Goal: Task Accomplishment & Management: Manage account settings

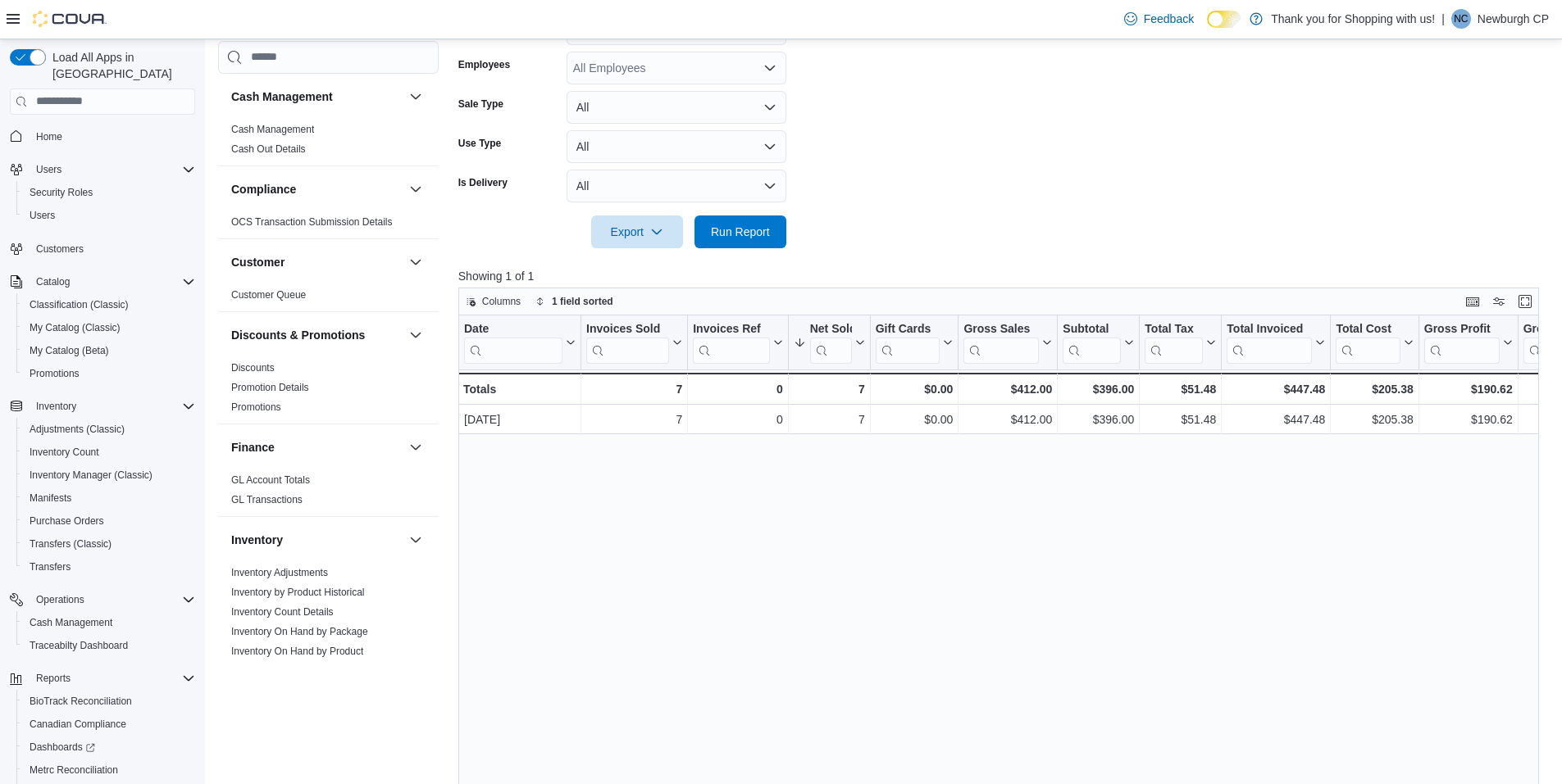
scroll to position [164, 0]
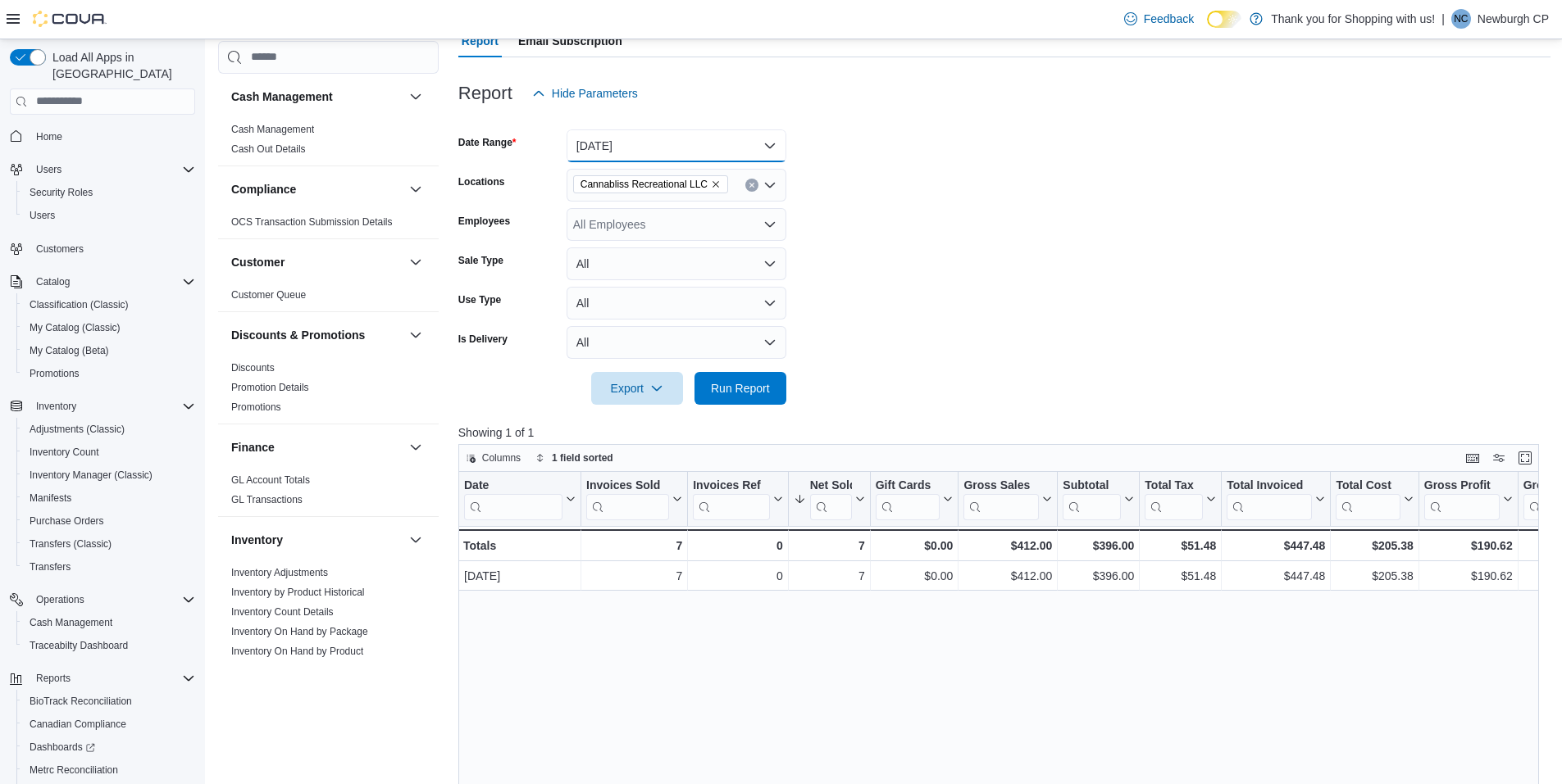
click at [630, 151] on button "Today" at bounding box center [677, 146] width 220 height 33
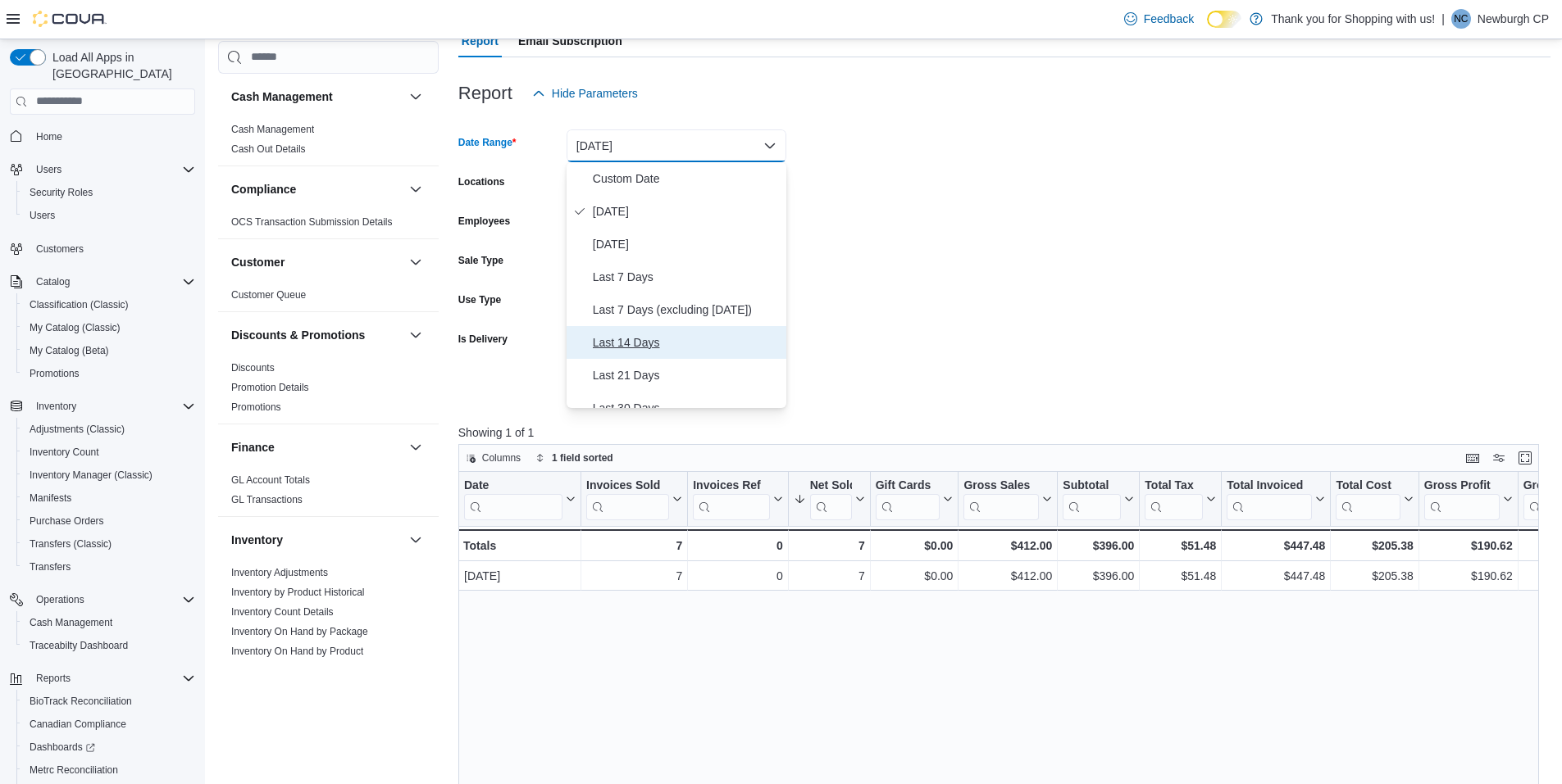
click at [657, 342] on span "Last 14 Days" at bounding box center [685, 343] width 187 height 20
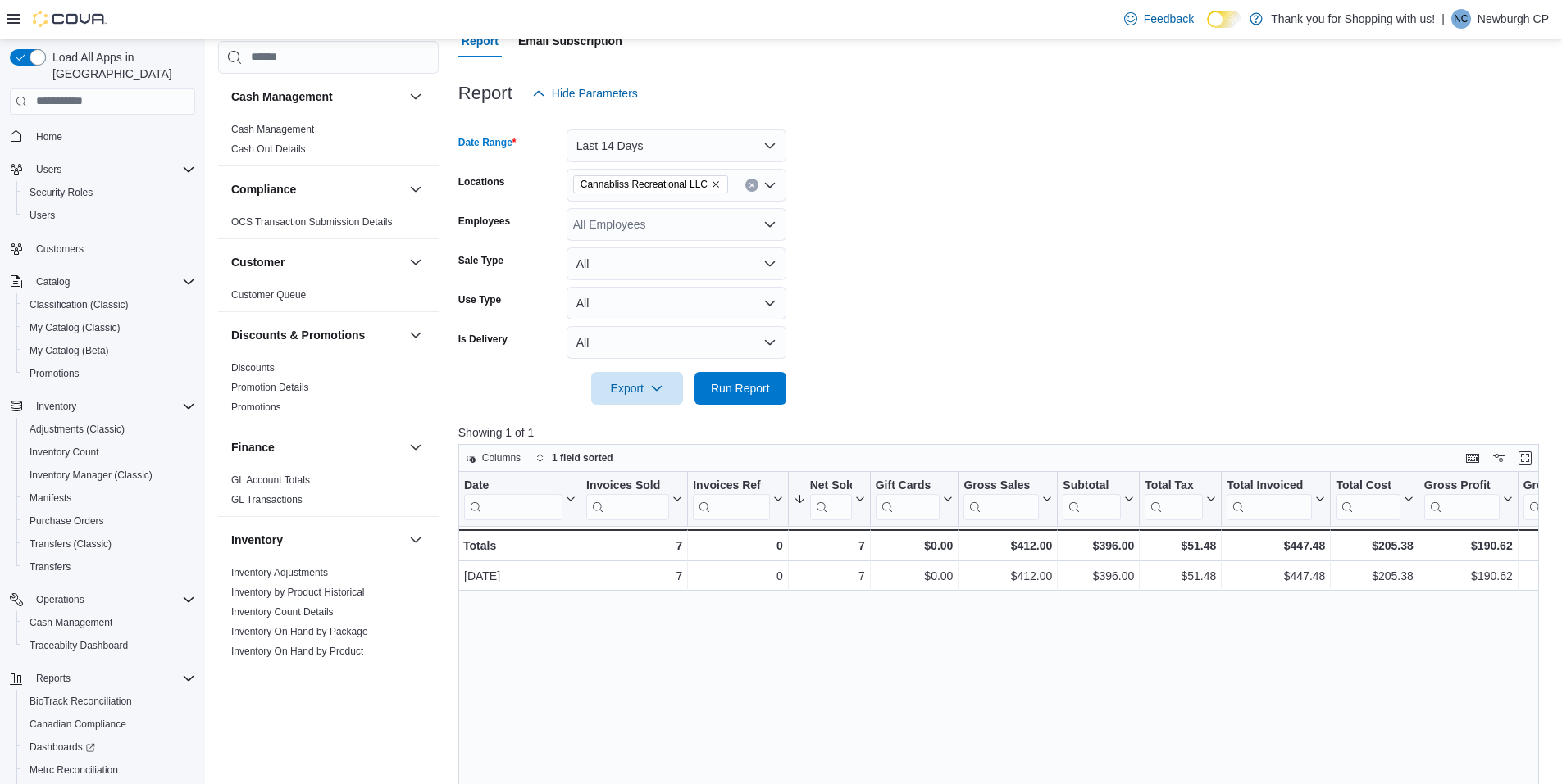
drag, startPoint x: 657, startPoint y: 342, endPoint x: 931, endPoint y: 251, distance: 288.7
click at [1073, 209] on form "Date Range Last 14 Days Locations Cannabliss Recreational LLC Employees All Emp…" at bounding box center [1004, 257] width 1093 height 295
click at [699, 380] on button "Run Report" at bounding box center [740, 387] width 92 height 33
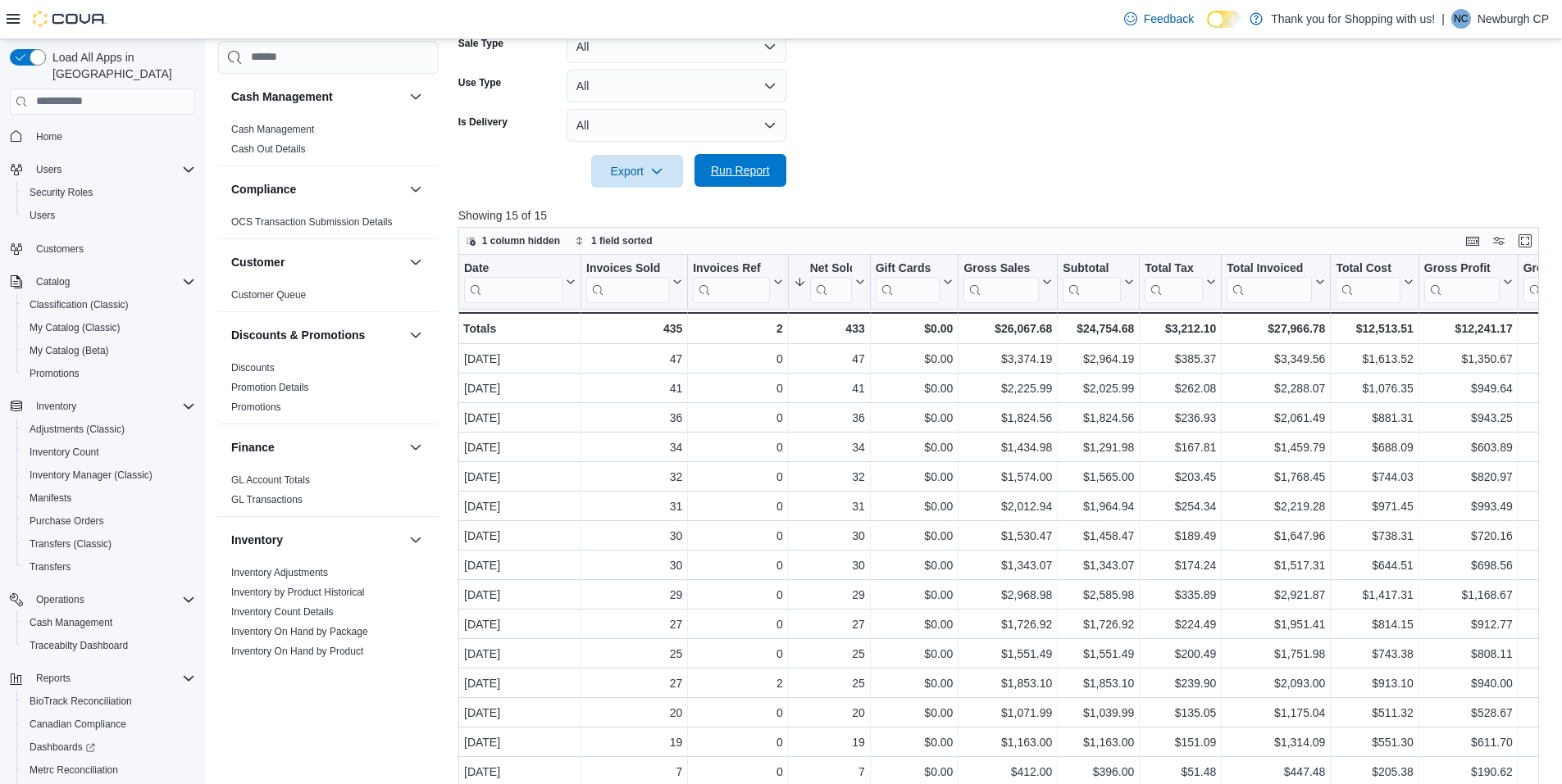
scroll to position [410, 0]
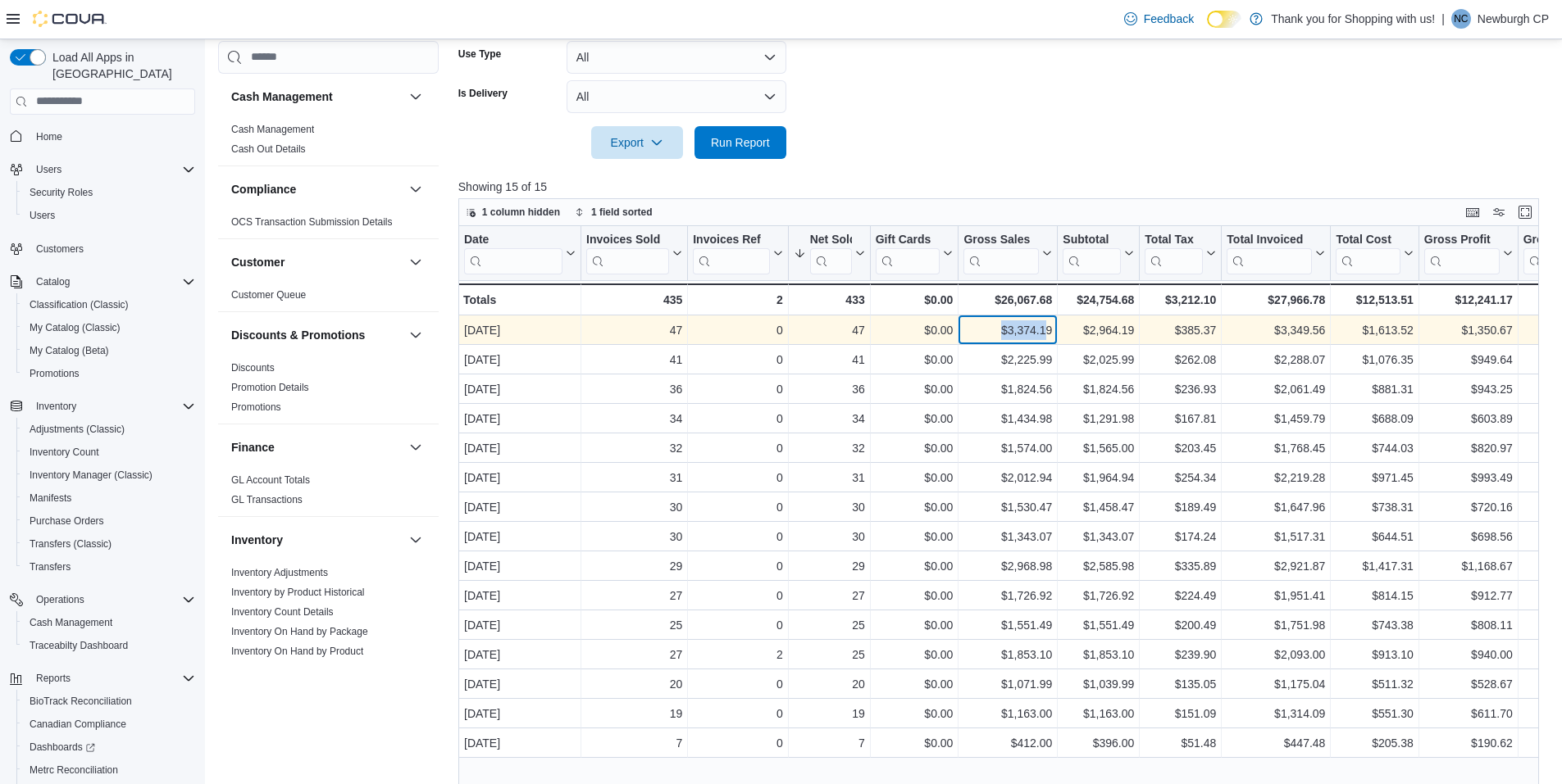
drag, startPoint x: 1046, startPoint y: 328, endPoint x: 1001, endPoint y: 337, distance: 45.9
click at [1001, 337] on div "$3,374.19" at bounding box center [1007, 331] width 88 height 20
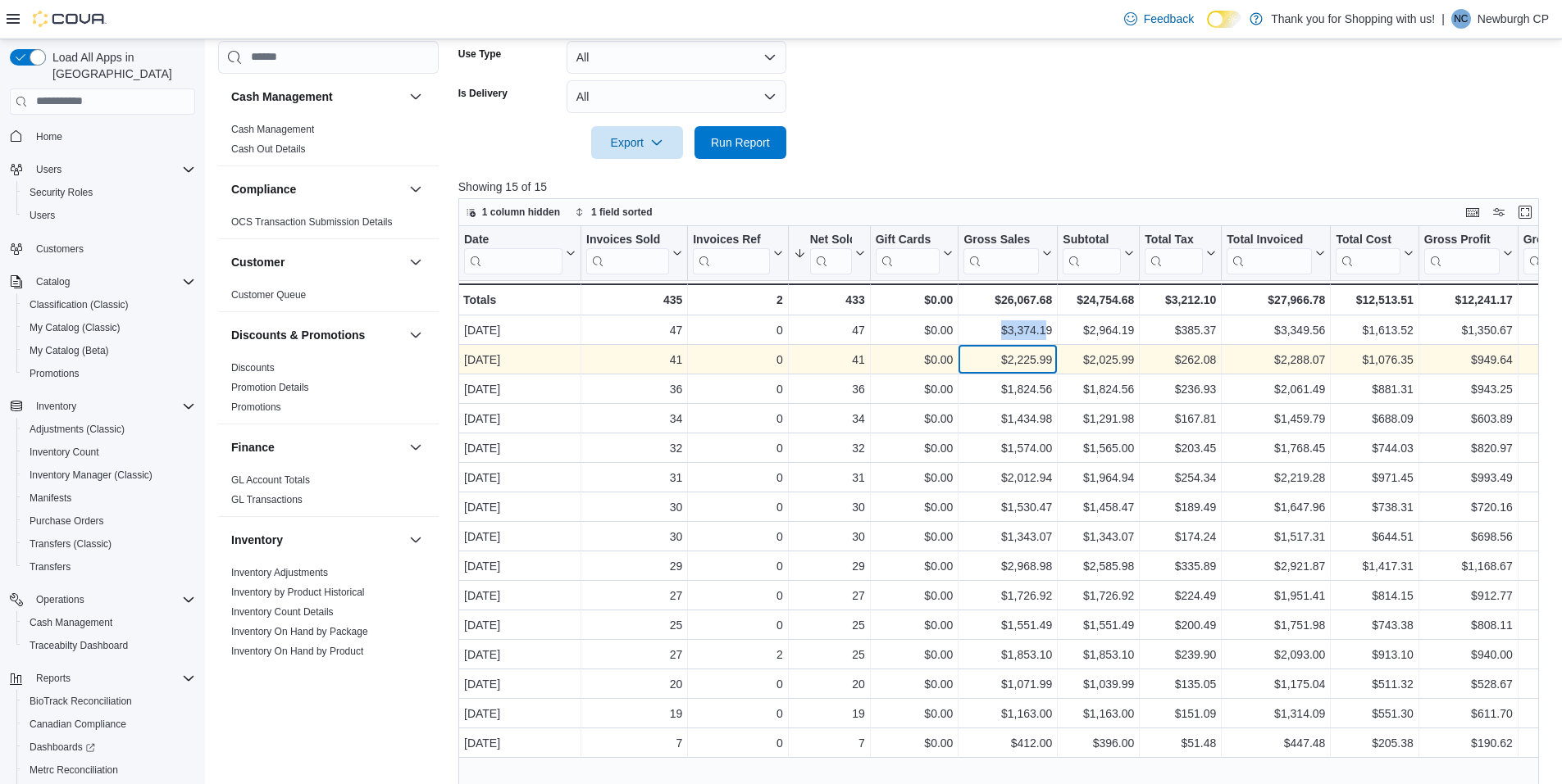
drag, startPoint x: 1001, startPoint y: 337, endPoint x: 1043, endPoint y: 356, distance: 46.1
click at [1043, 356] on div "$2,225.99" at bounding box center [1007, 359] width 88 height 20
drag, startPoint x: 1048, startPoint y: 356, endPoint x: 996, endPoint y: 360, distance: 52.2
click at [996, 360] on div "$2,225.99" at bounding box center [1007, 359] width 88 height 20
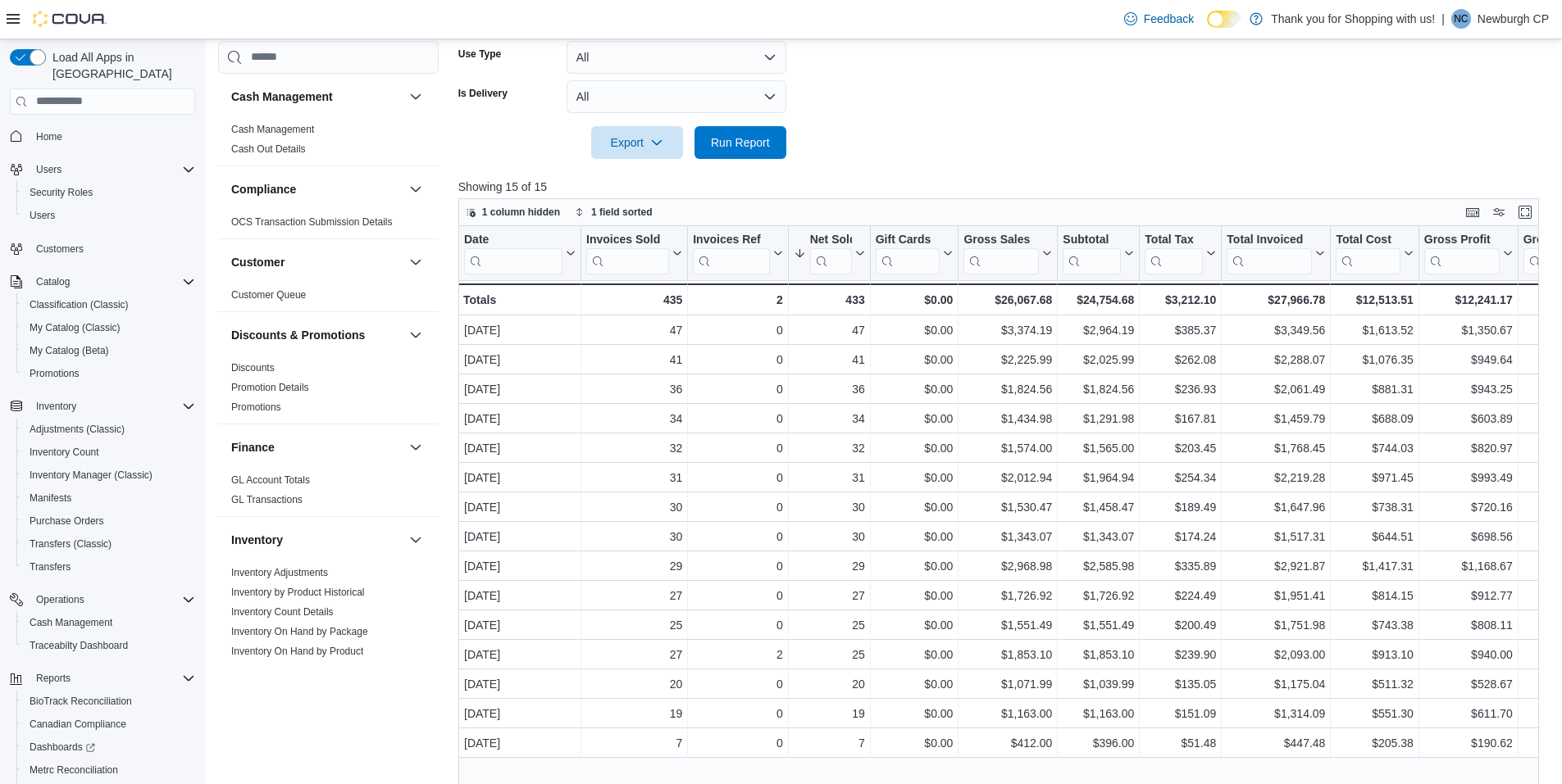
drag, startPoint x: 996, startPoint y: 360, endPoint x: 1141, endPoint y: 148, distance: 256.8
click at [1141, 148] on form "Date Range Last 14 Days Locations Cannabliss Recreational LLC Employees All Emp…" at bounding box center [1004, 12] width 1093 height 295
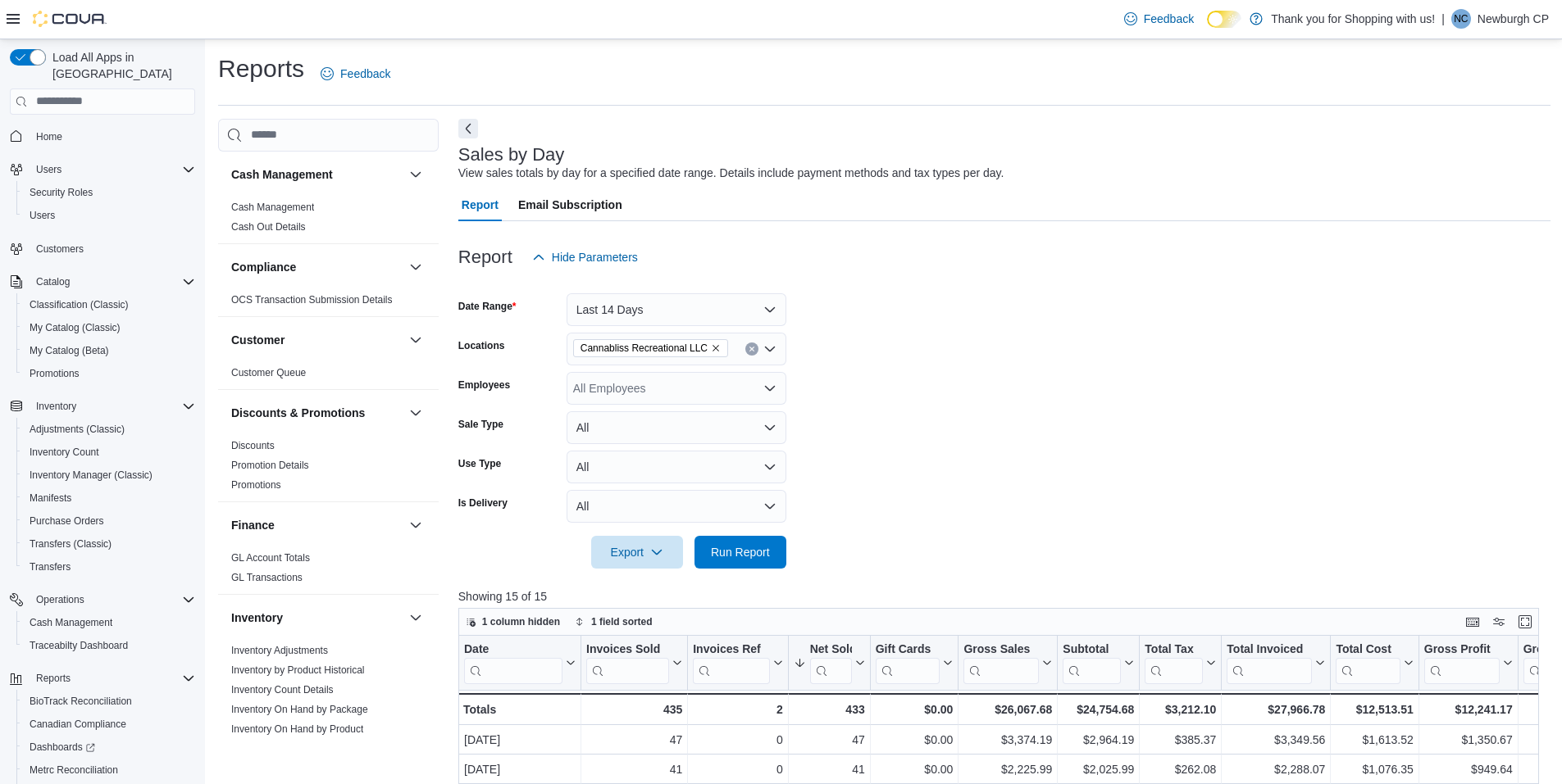
click at [73, 126] on span "Home" at bounding box center [112, 136] width 165 height 21
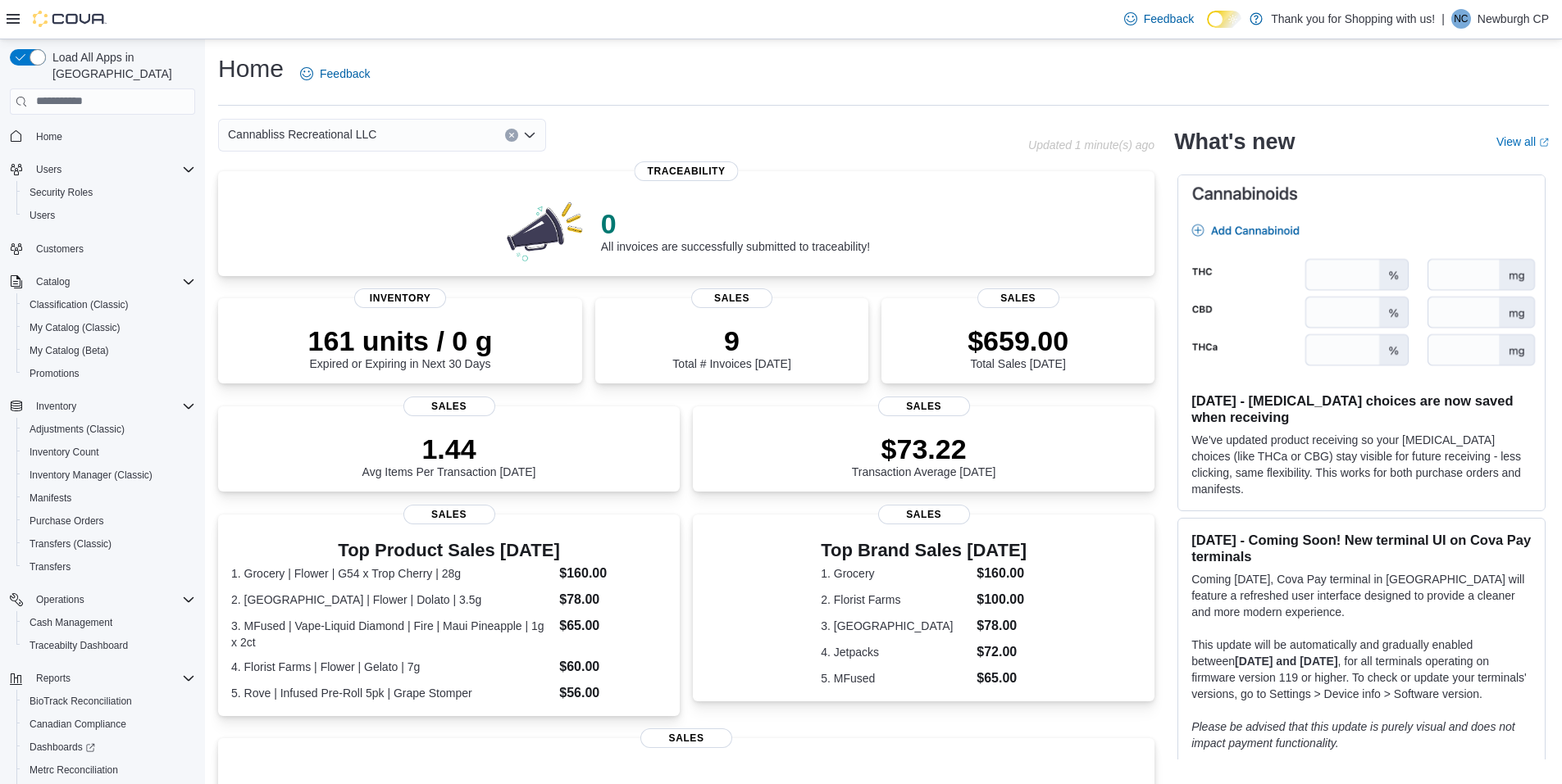
drag, startPoint x: 646, startPoint y: 154, endPoint x: 646, endPoint y: 112, distance: 42.0
click at [646, 112] on div "Home Feedback Cannabliss Recreational LLC Updated 1 minute(s) ago 0 All invoice…" at bounding box center [884, 562] width 1357 height 1046
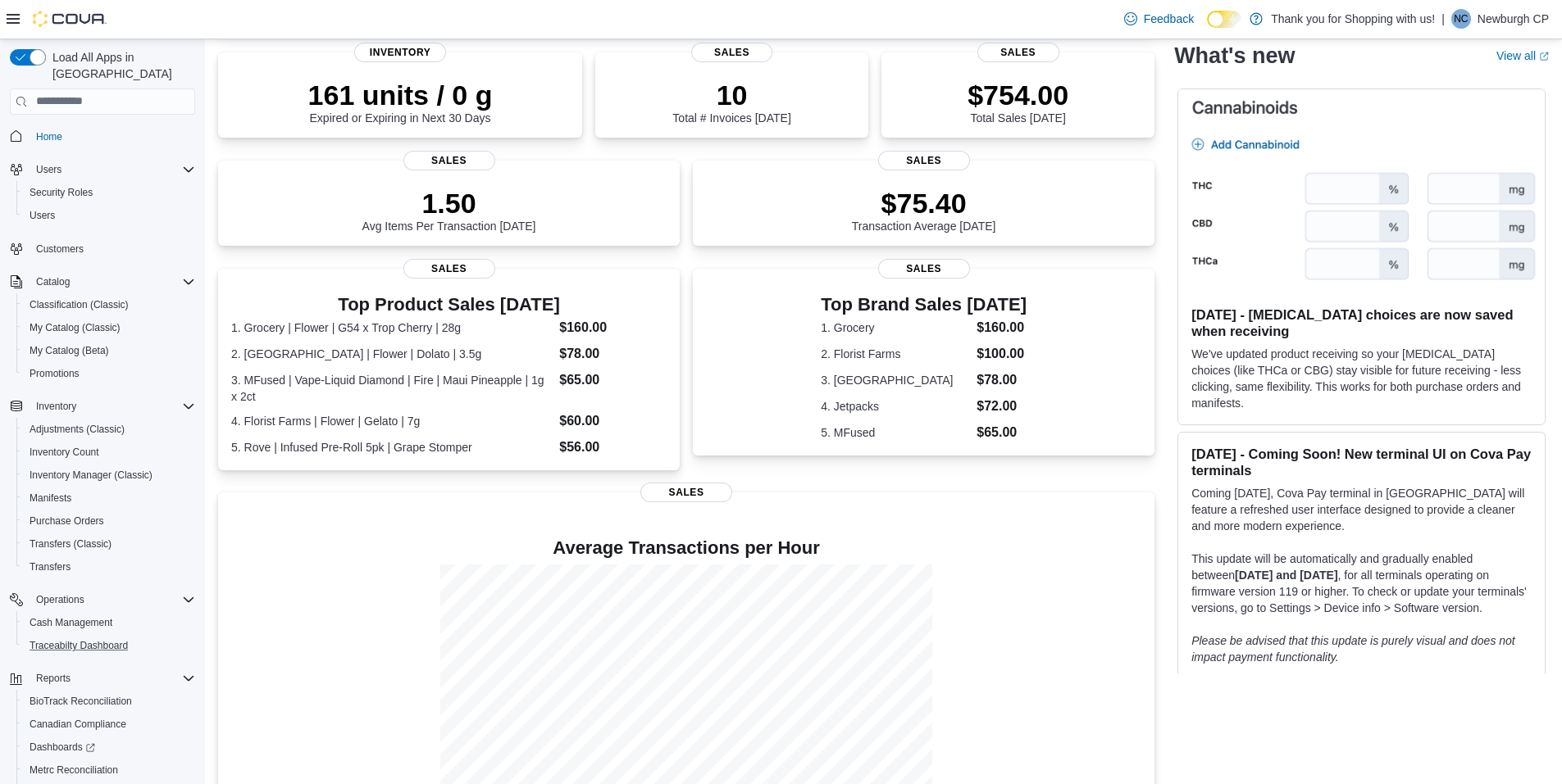
scroll to position [88, 0]
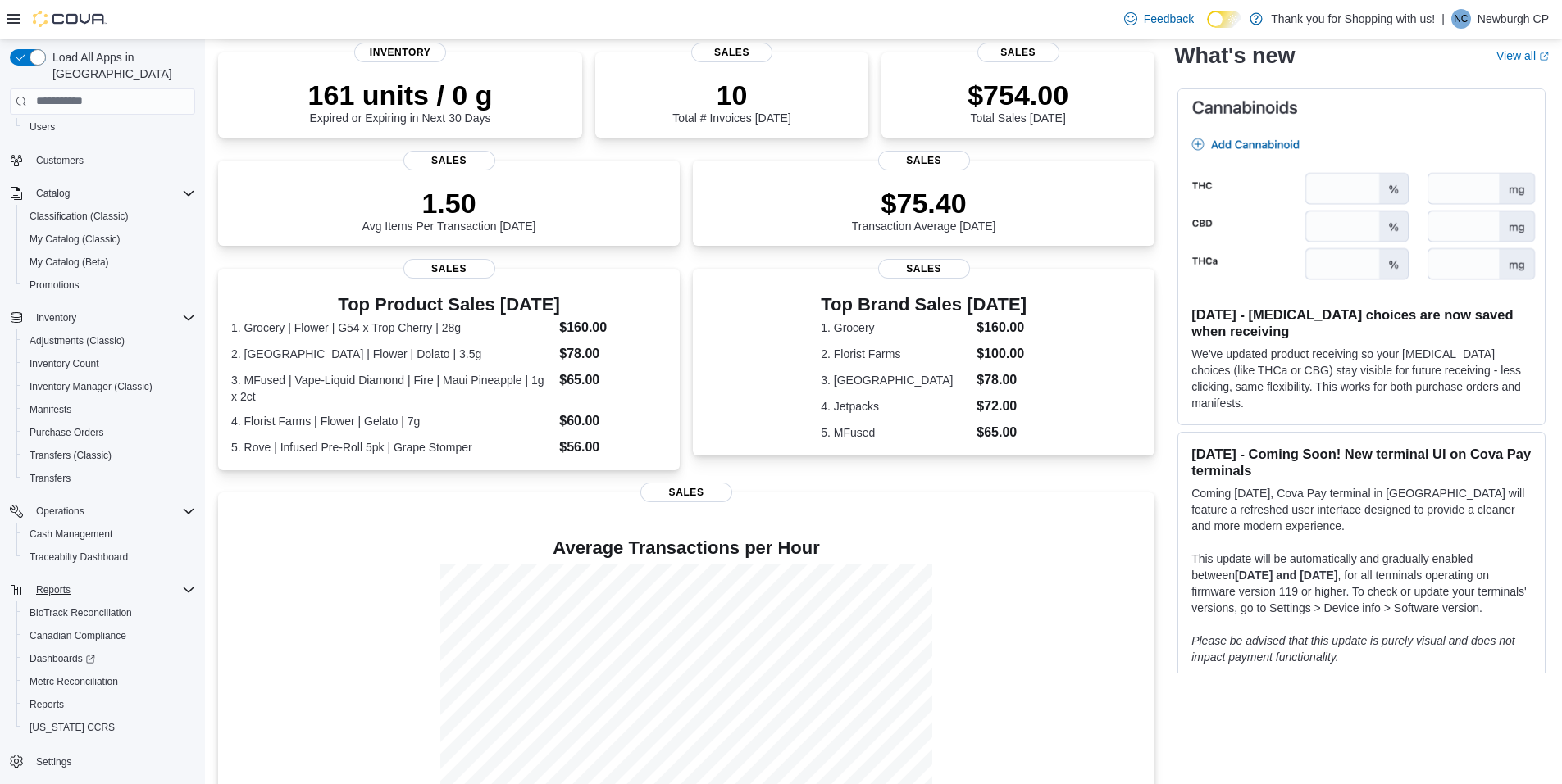
click at [183, 583] on icon "Complex example" at bounding box center [188, 589] width 13 height 13
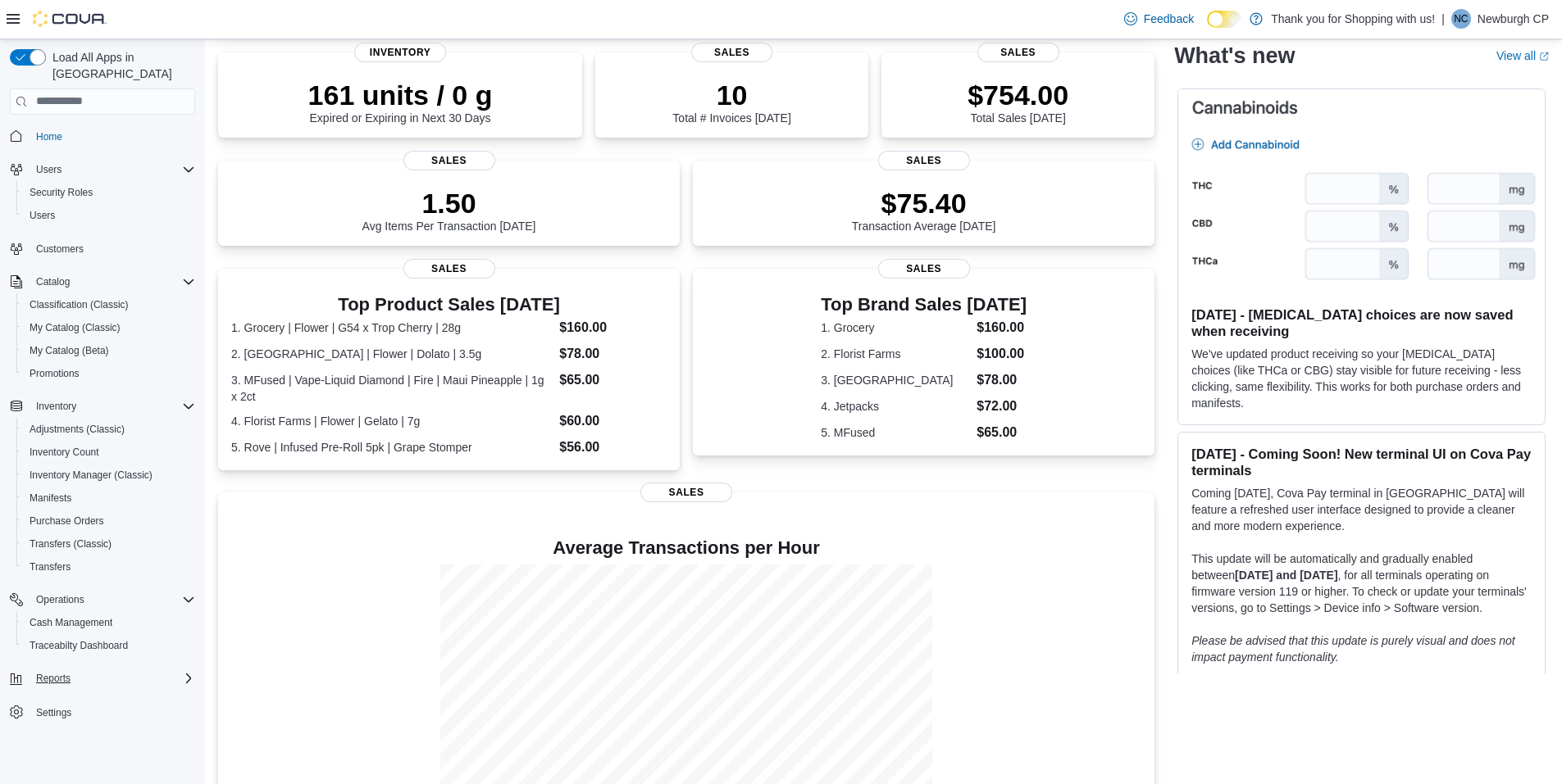
scroll to position [0, 0]
click at [188, 672] on icon "Complex example" at bounding box center [188, 678] width 13 height 13
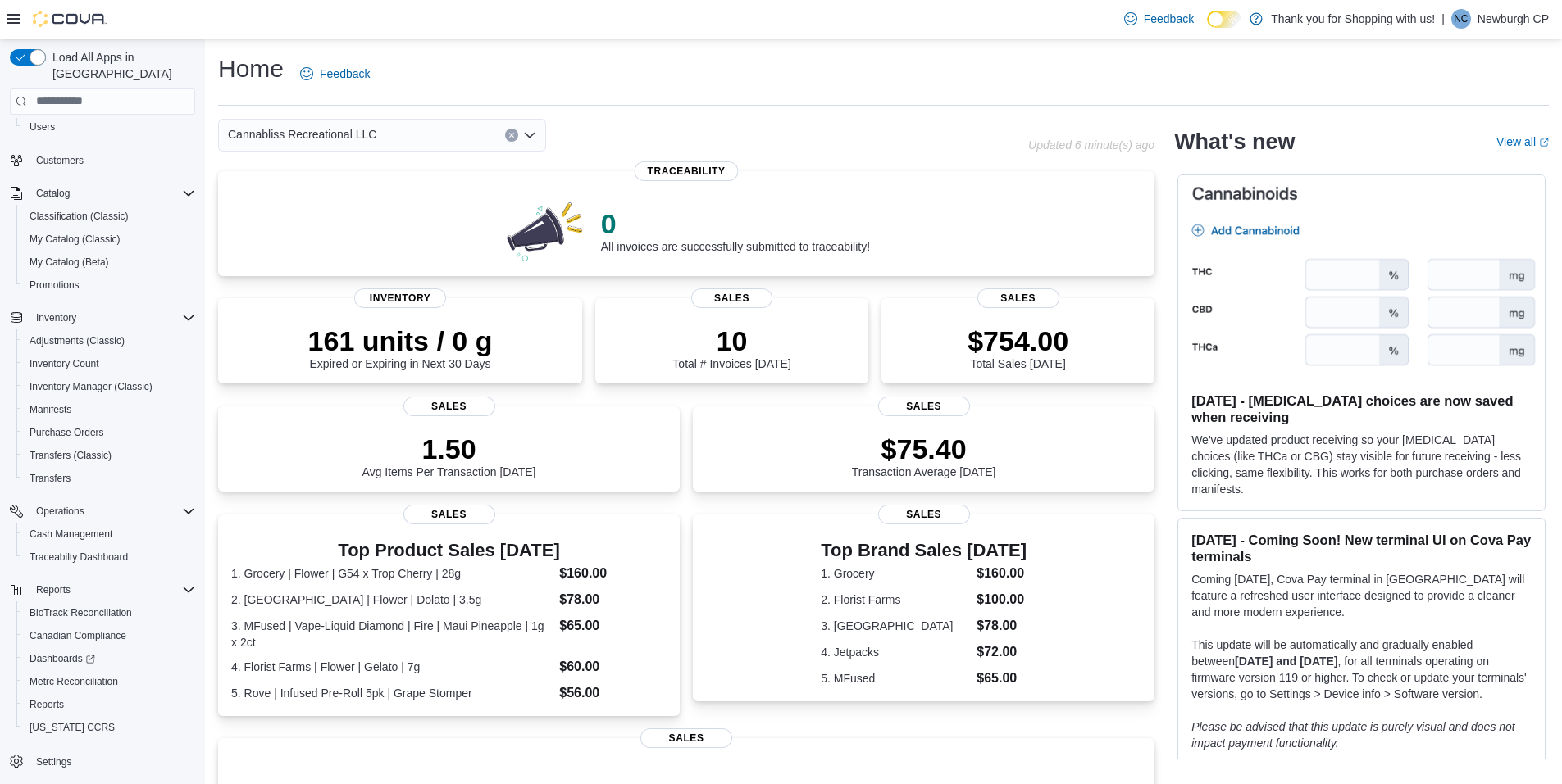
click at [437, 133] on div "Cannabliss Recreational LLC" at bounding box center [381, 135] width 328 height 33
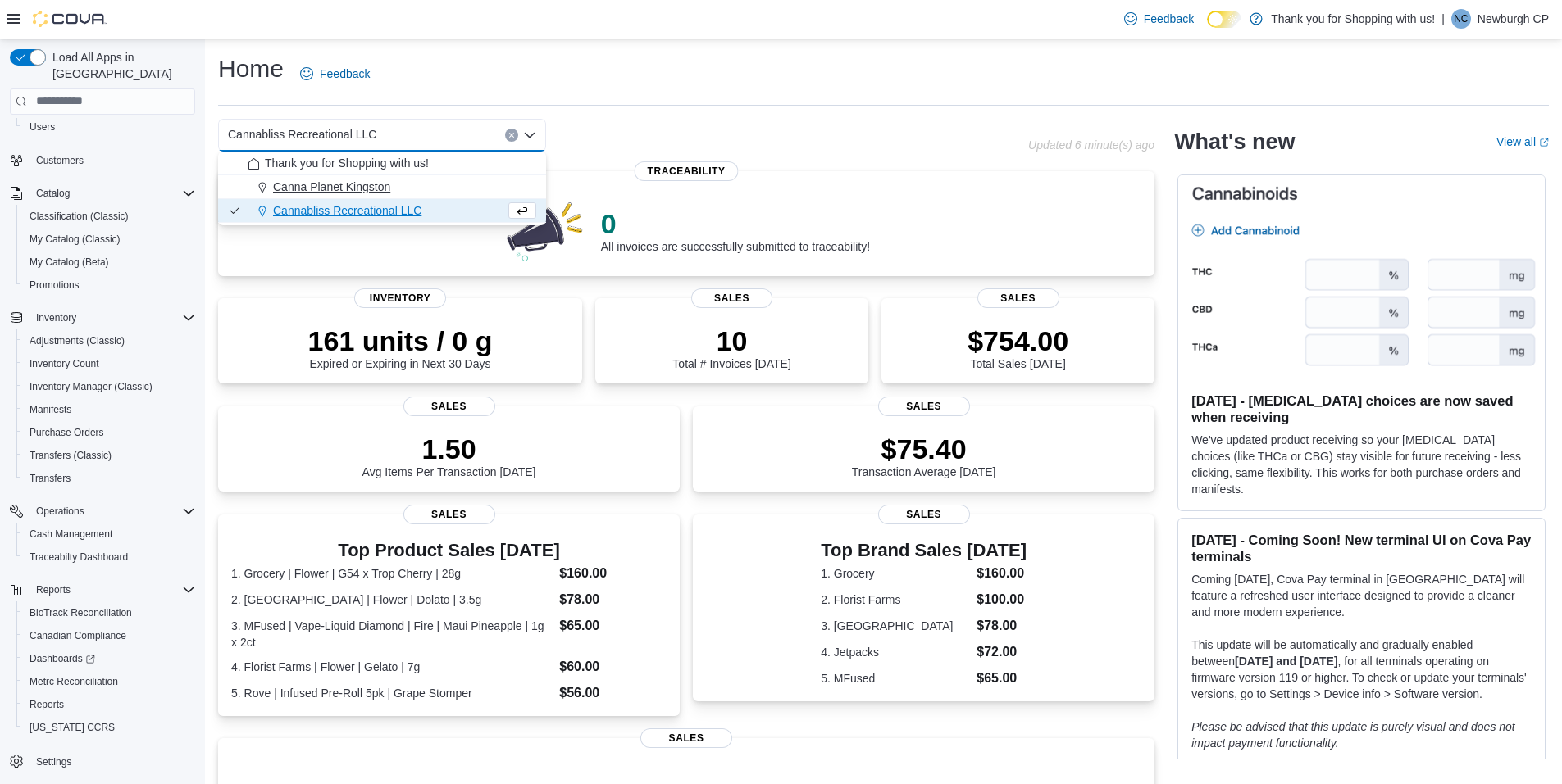
click at [436, 188] on div "Canna Planet Kingston" at bounding box center [391, 186] width 288 height 17
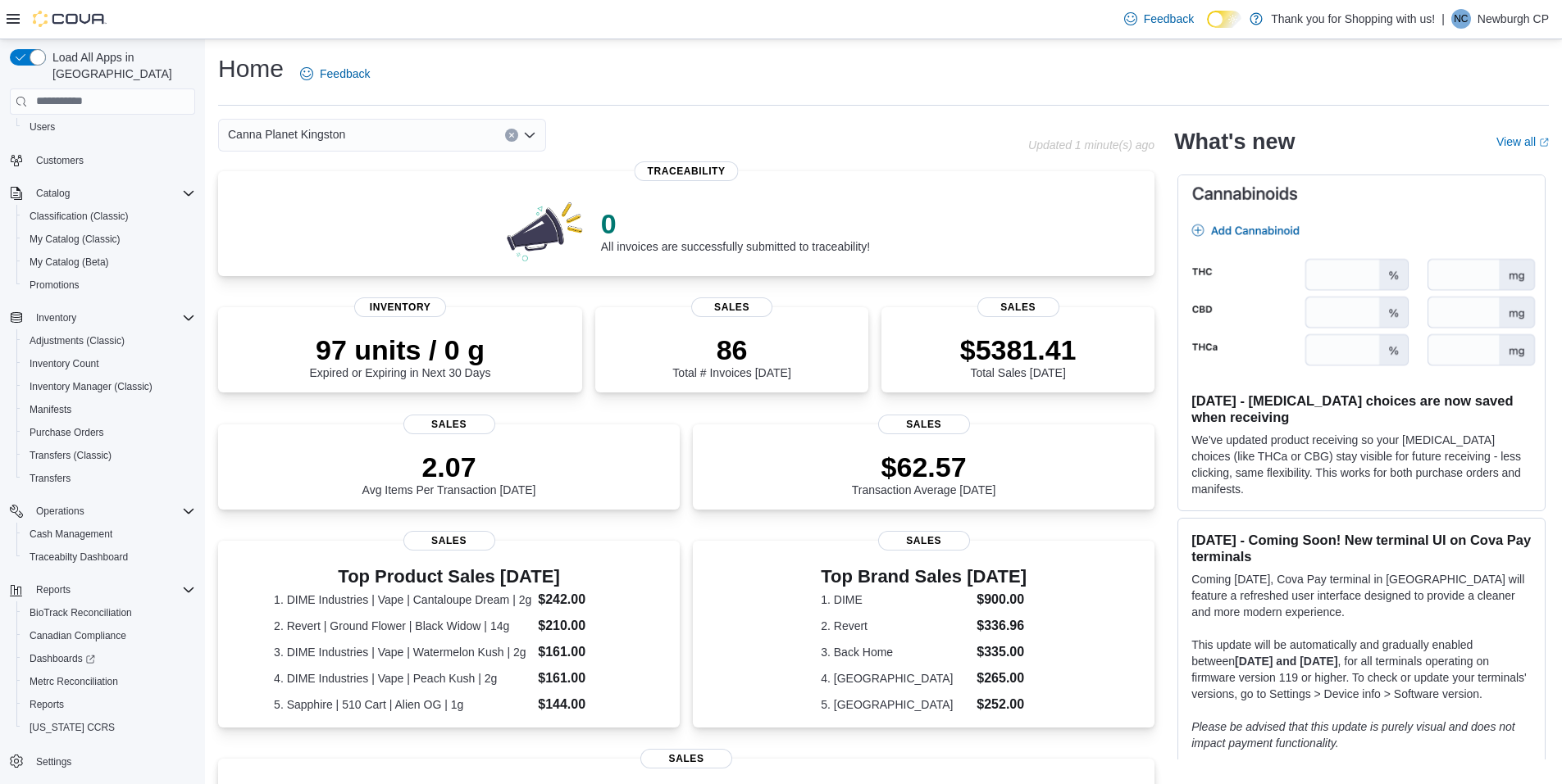
click at [438, 141] on div "Canna Planet Kingston Combo box. Selected. Canna Planet [GEOGRAPHIC_DATA]. Pres…" at bounding box center [381, 135] width 328 height 33
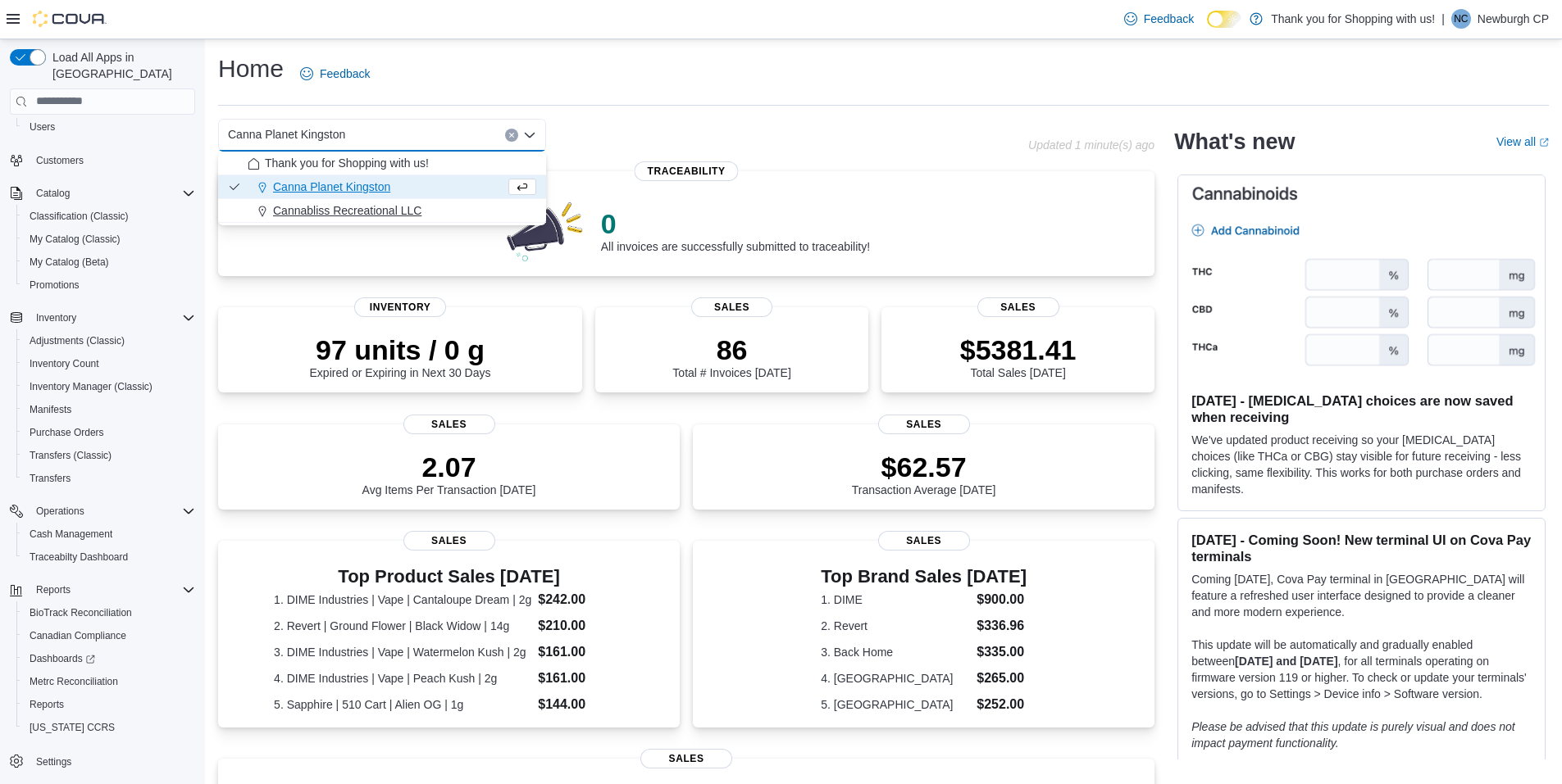
click at [433, 207] on div "Cannabliss Recreational LLC" at bounding box center [391, 210] width 288 height 17
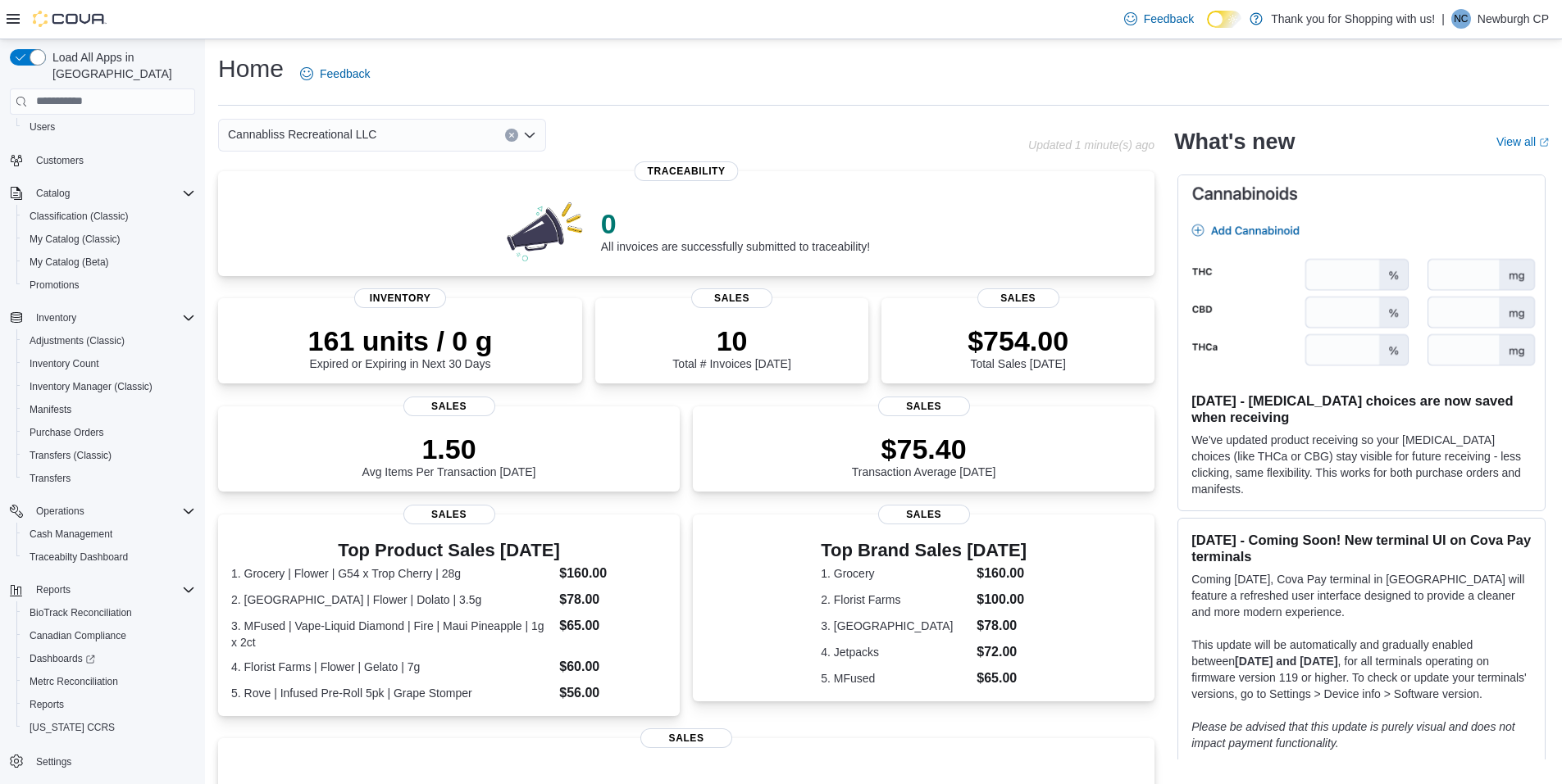
click at [407, 136] on div "Cannabliss Recreational LLC Combo box. Selected. Cannabliss Recreational LLC. P…" at bounding box center [381, 135] width 328 height 33
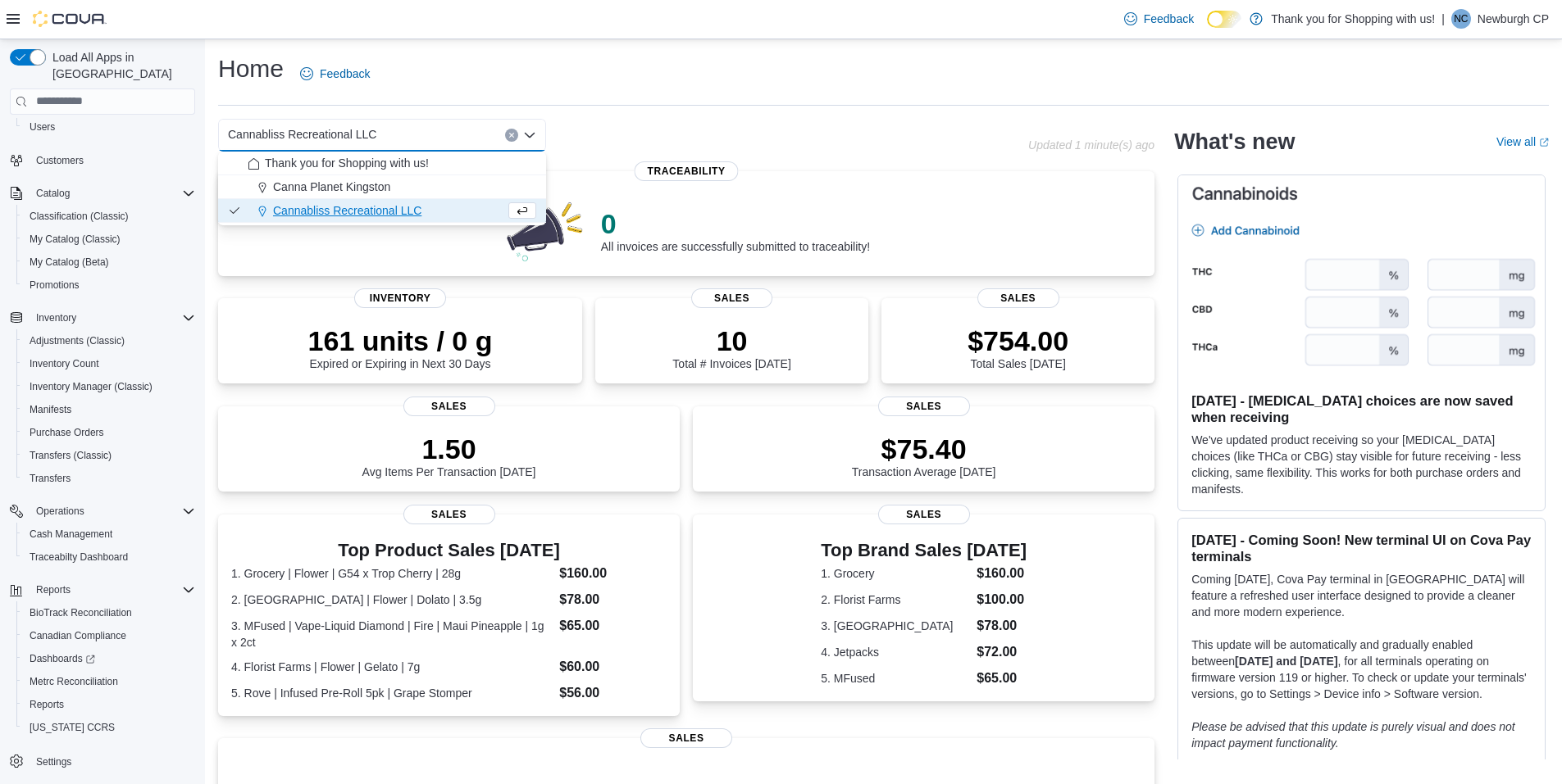
click at [721, 136] on div "Cannabliss Recreational LLC Combo box. Selected. Cannabliss Recreational LLC. P…" at bounding box center [623, 135] width 810 height 33
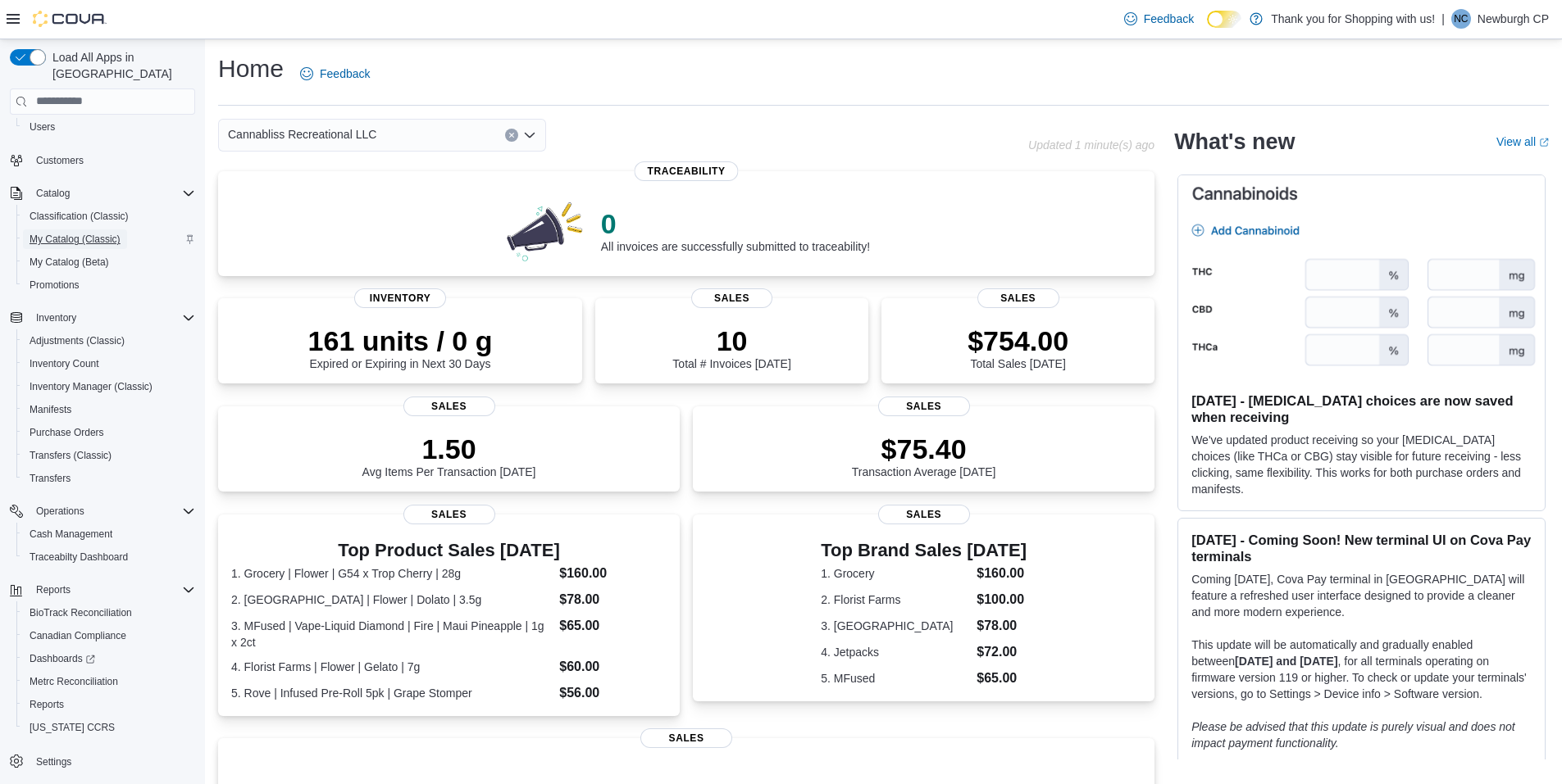
click at [95, 233] on span "My Catalog (Classic)" at bounding box center [75, 239] width 91 height 13
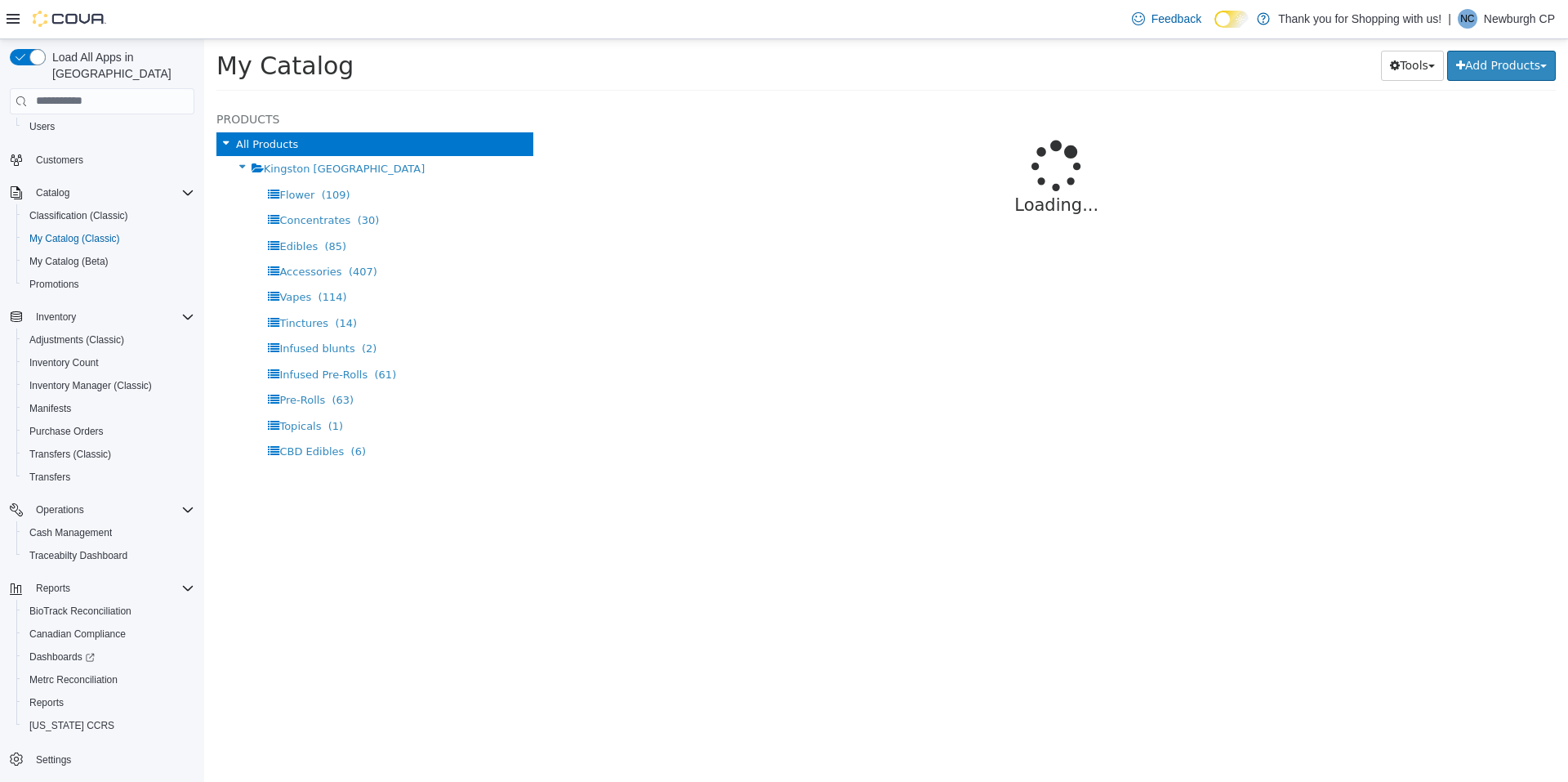
select select "**********"
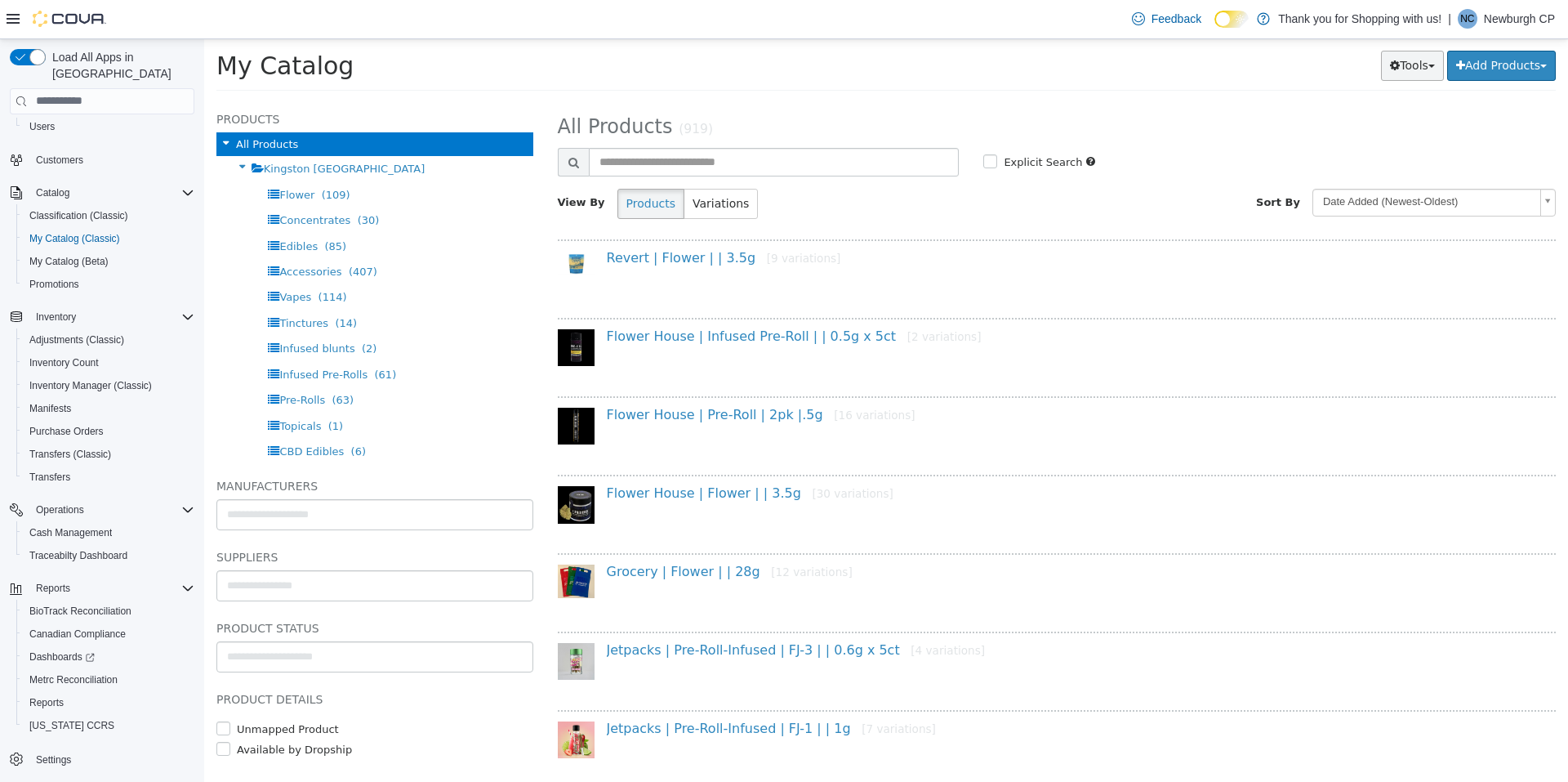
click at [1420, 72] on button "Tools" at bounding box center [1413, 64] width 63 height 31
click at [1186, 83] on div "My Catalog Tools Merge Products Map Private Products Bulk Product Editor Export…" at bounding box center [885, 69] width 1339 height 40
click at [93, 379] on span "Inventory Manager (Classic)" at bounding box center [91, 385] width 122 height 13
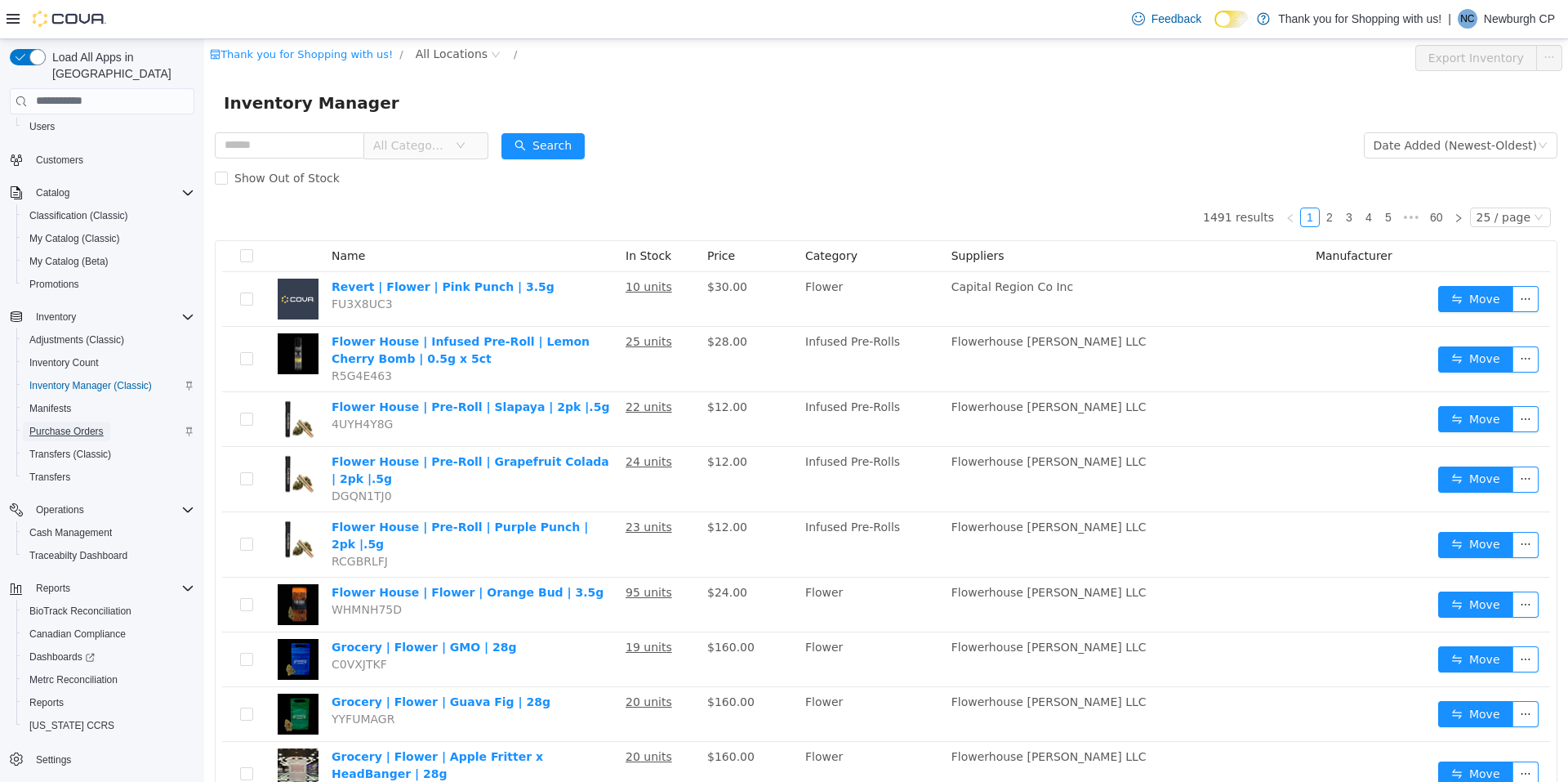
click at [87, 425] on span "Purchase Orders" at bounding box center [66, 430] width 74 height 13
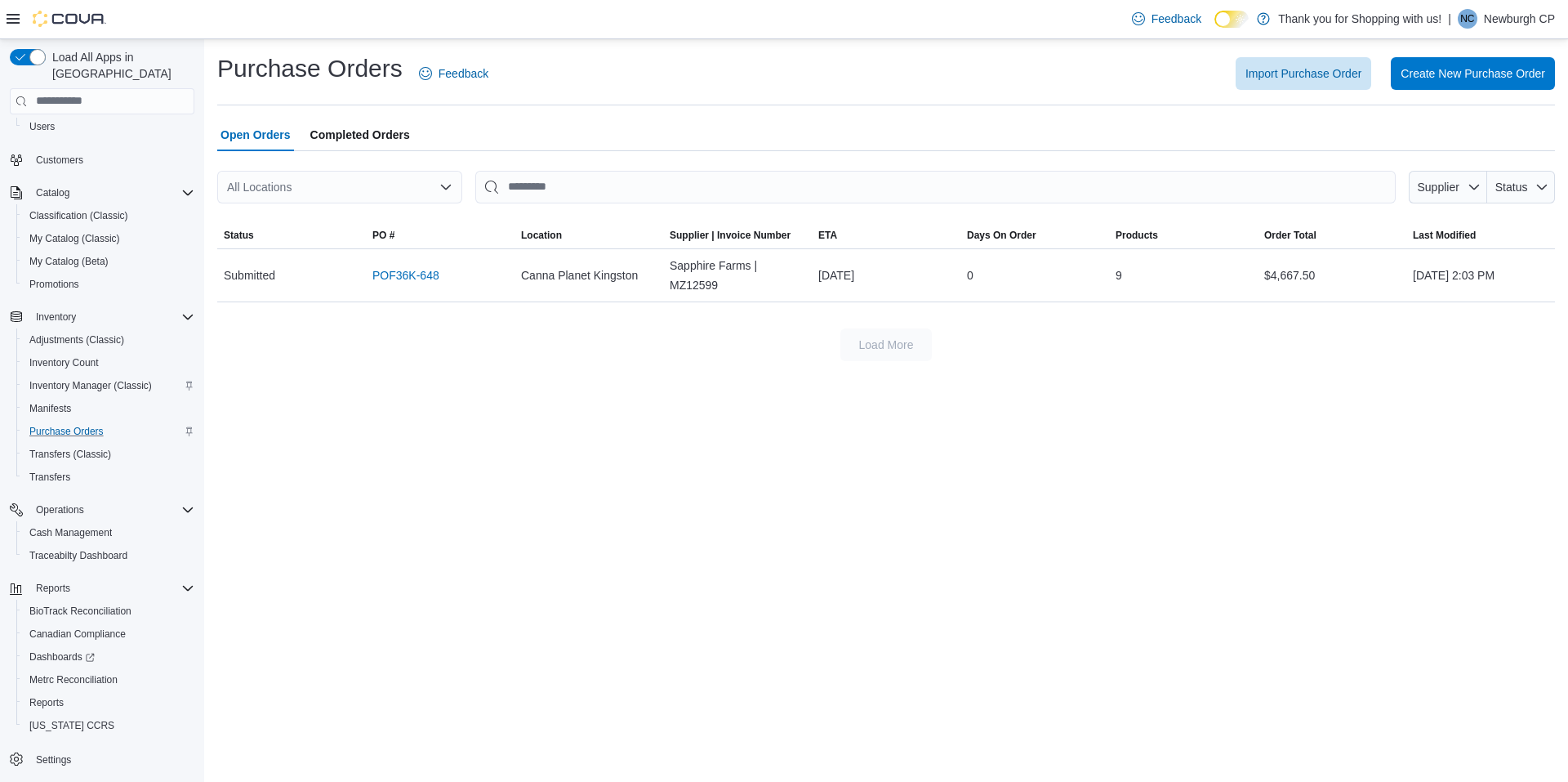
drag, startPoint x: 295, startPoint y: 380, endPoint x: 297, endPoint y: 434, distance: 54.0
drag, startPoint x: 297, startPoint y: 434, endPoint x: 283, endPoint y: 392, distance: 44.3
click at [283, 392] on div "Purchase Orders Feedback Import Purchase Order Create New Purchase Order Open O…" at bounding box center [886, 411] width 1364 height 743
click at [121, 334] on span "Adjustments (Classic)" at bounding box center [77, 340] width 95 height 13
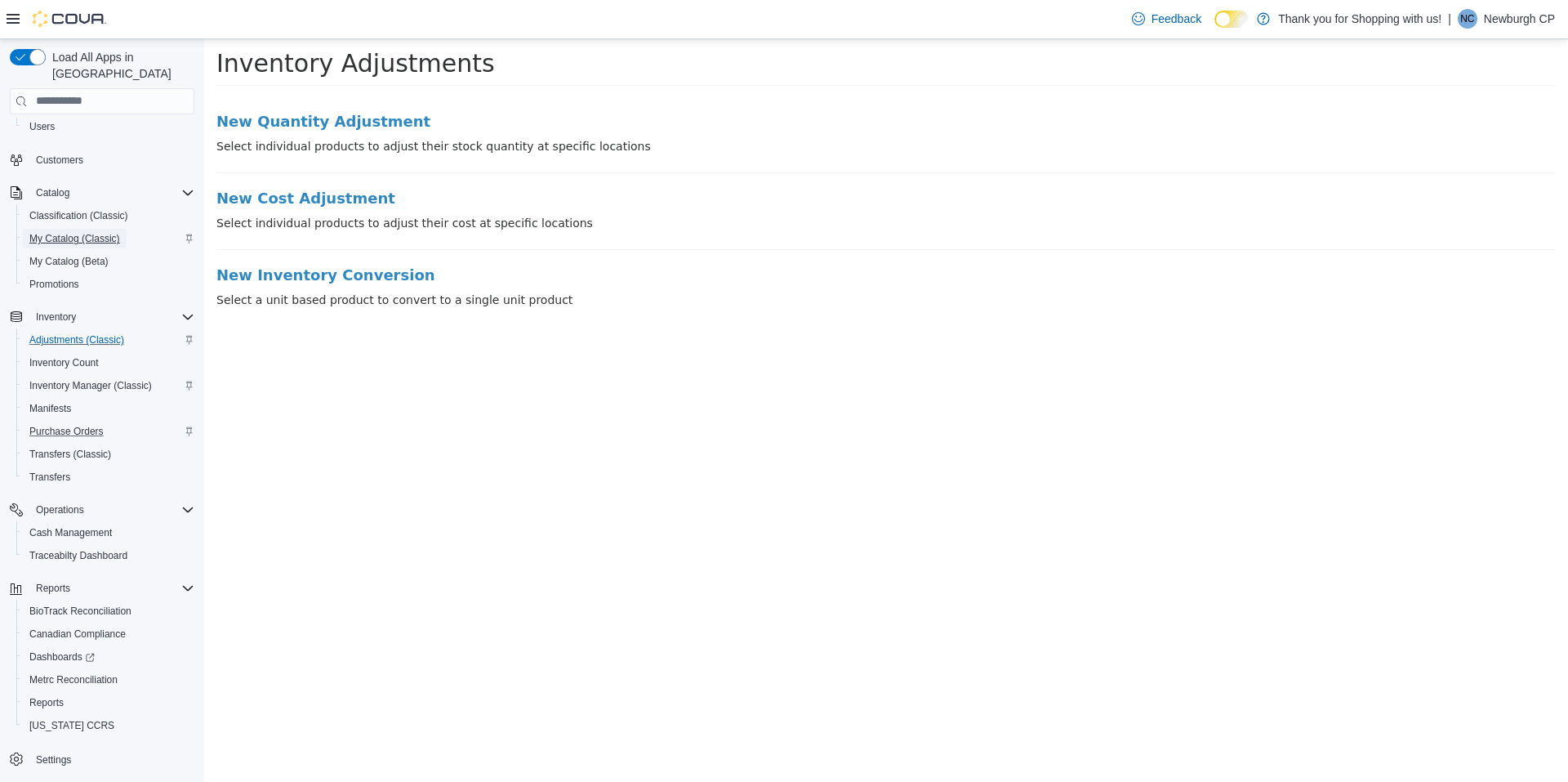
click at [105, 232] on span "My Catalog (Classic)" at bounding box center [75, 238] width 91 height 13
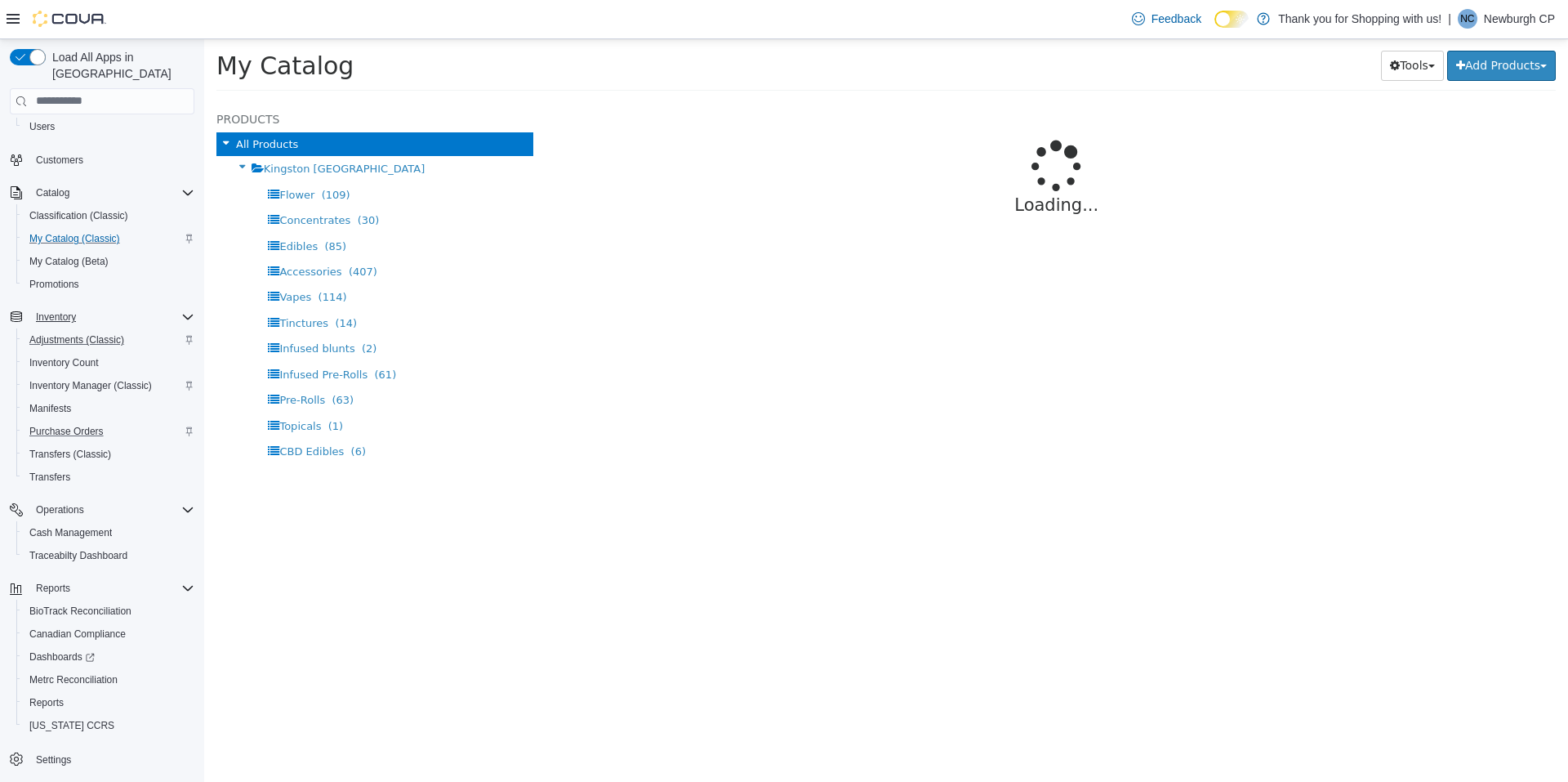
select select "**********"
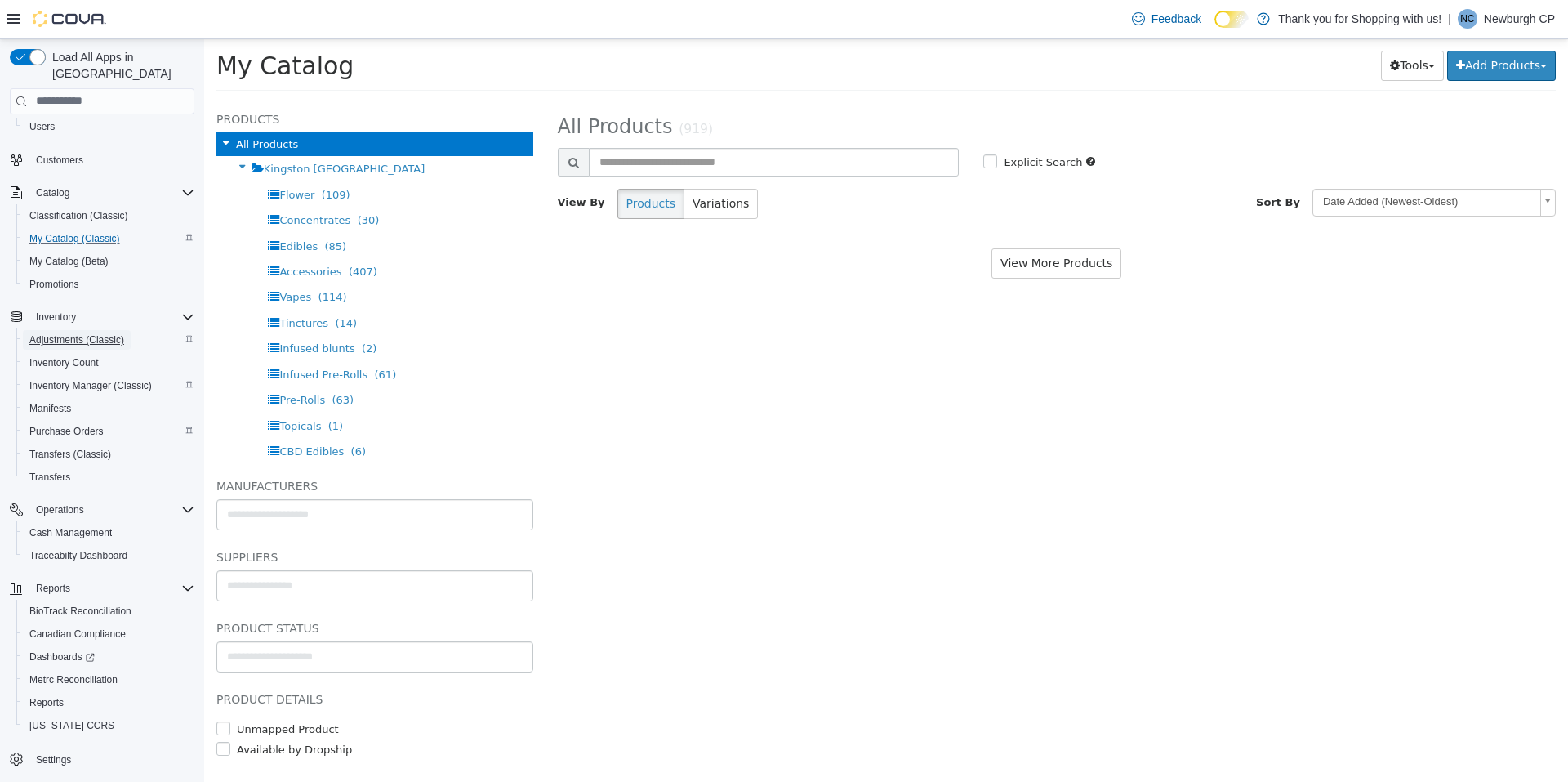
click at [66, 334] on span "Adjustments (Classic)" at bounding box center [77, 340] width 95 height 13
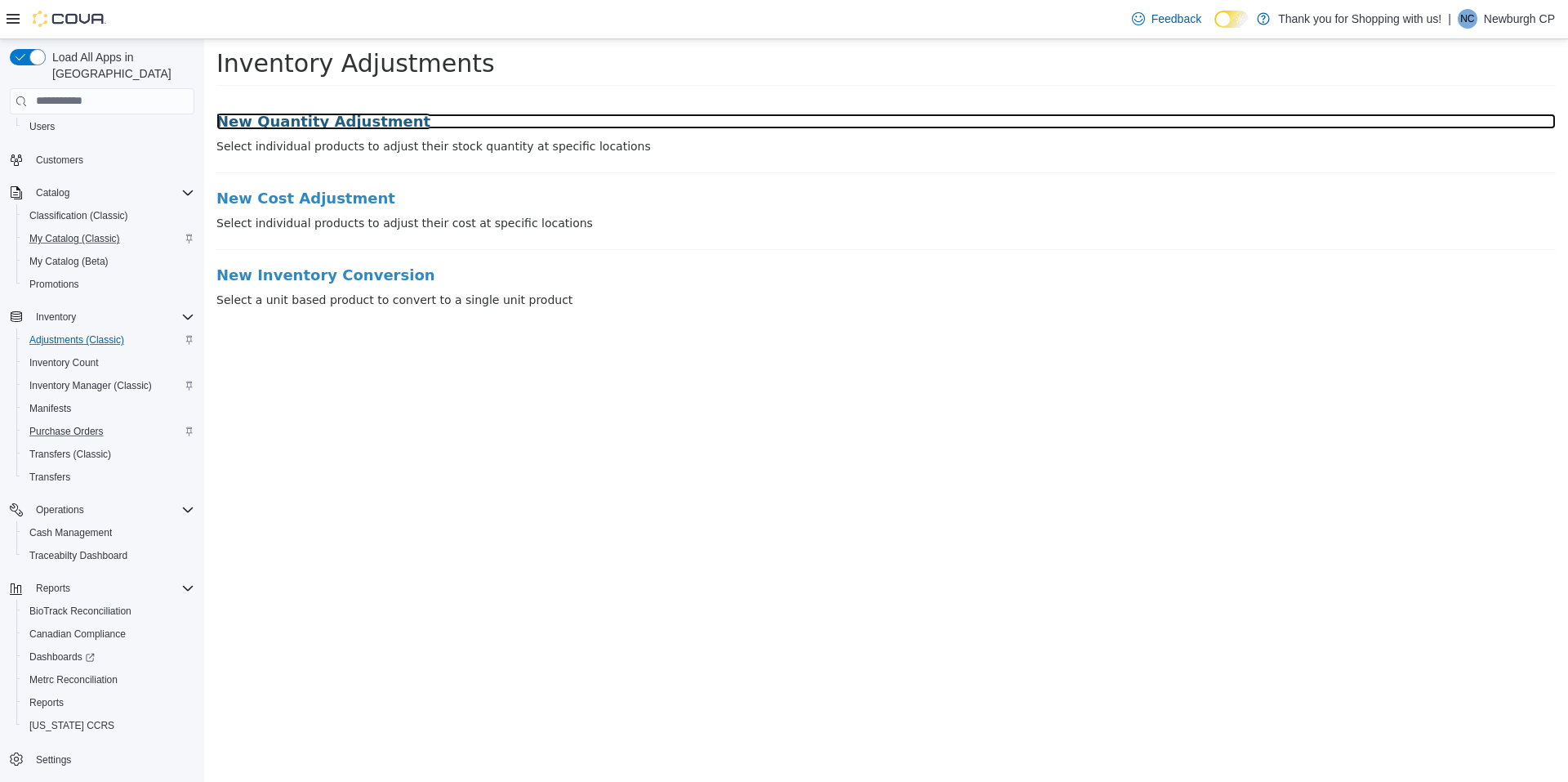
drag, startPoint x: 840, startPoint y: 106, endPoint x: 352, endPoint y: 119, distance: 488.2
click at [352, 119] on h3 "New Quantity Adjustment" at bounding box center [885, 120] width 1339 height 17
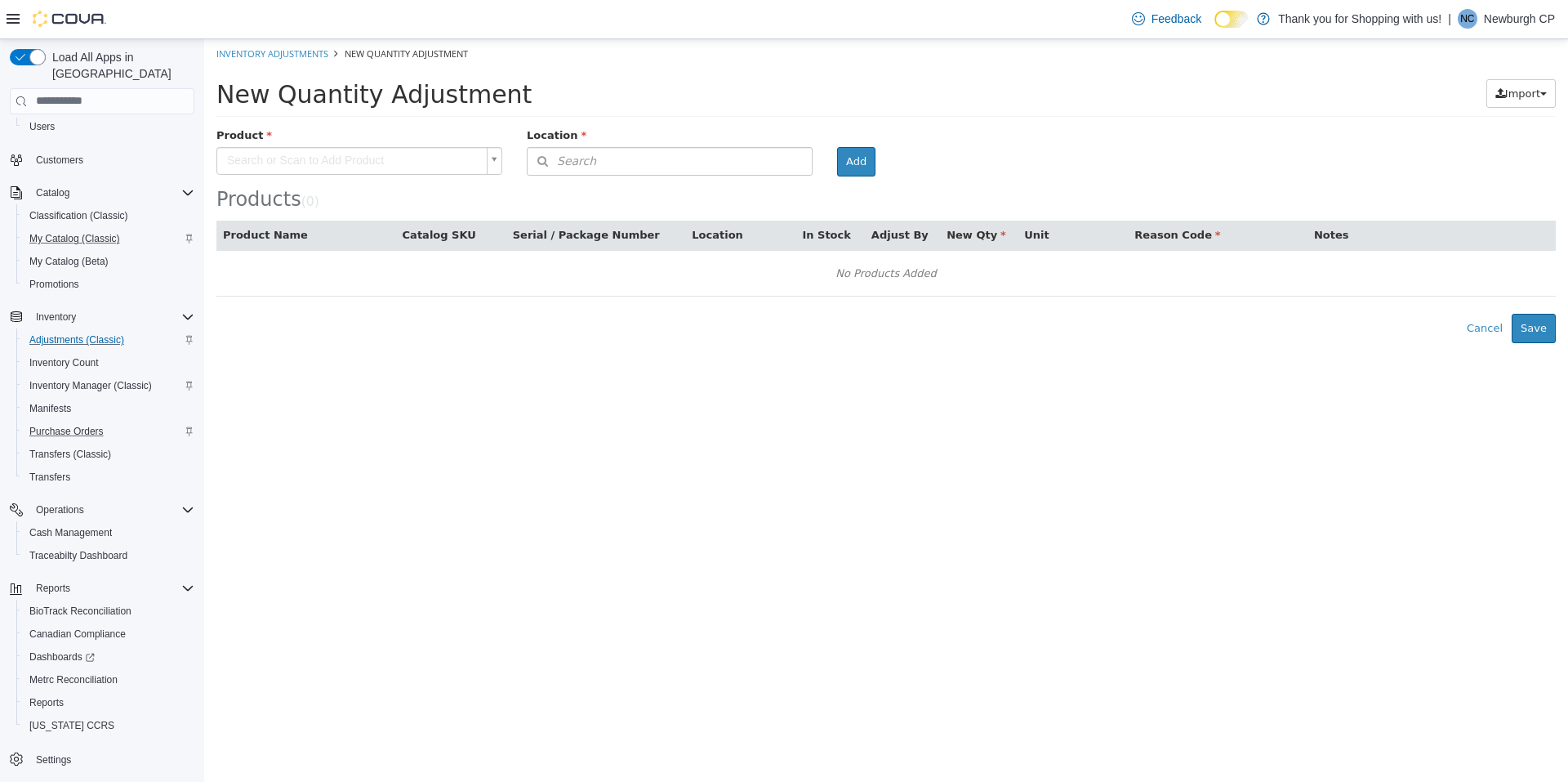
click at [381, 167] on body "× Inventory Adjustments New Quantity Adjustment New Quantity Adjustment Import …" at bounding box center [886, 191] width 1364 height 304
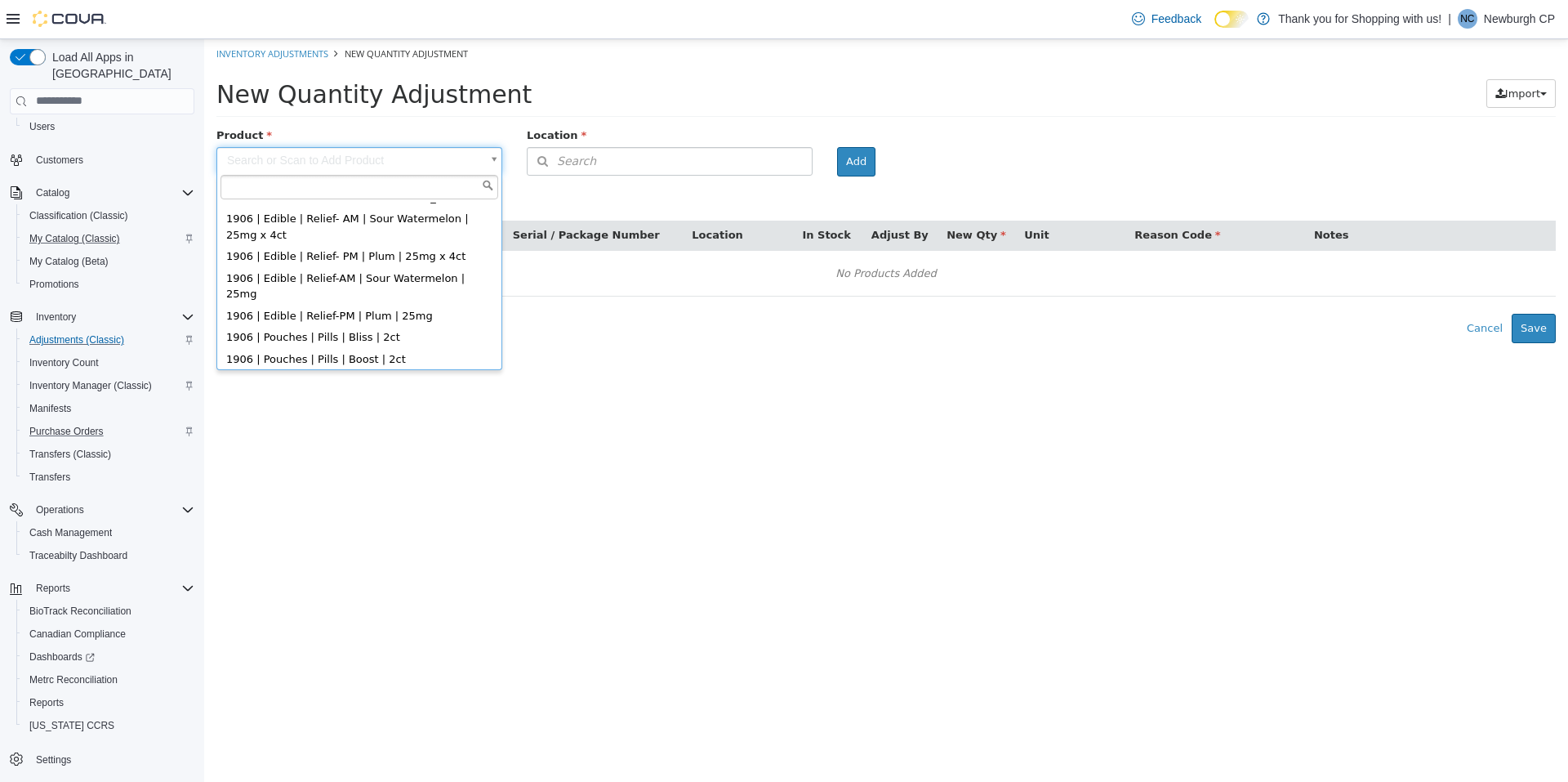
scroll to position [82, 0]
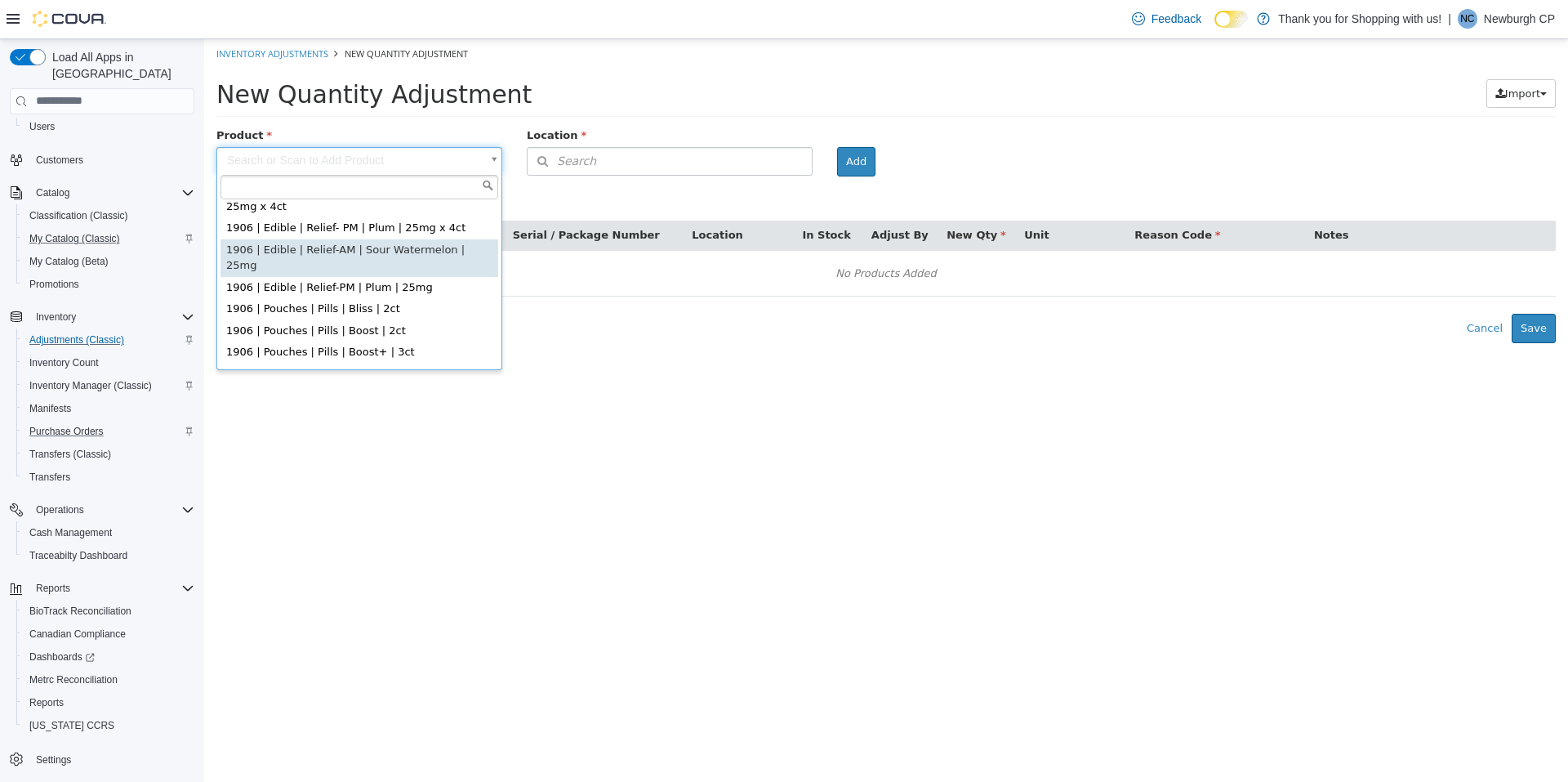
type input "**********"
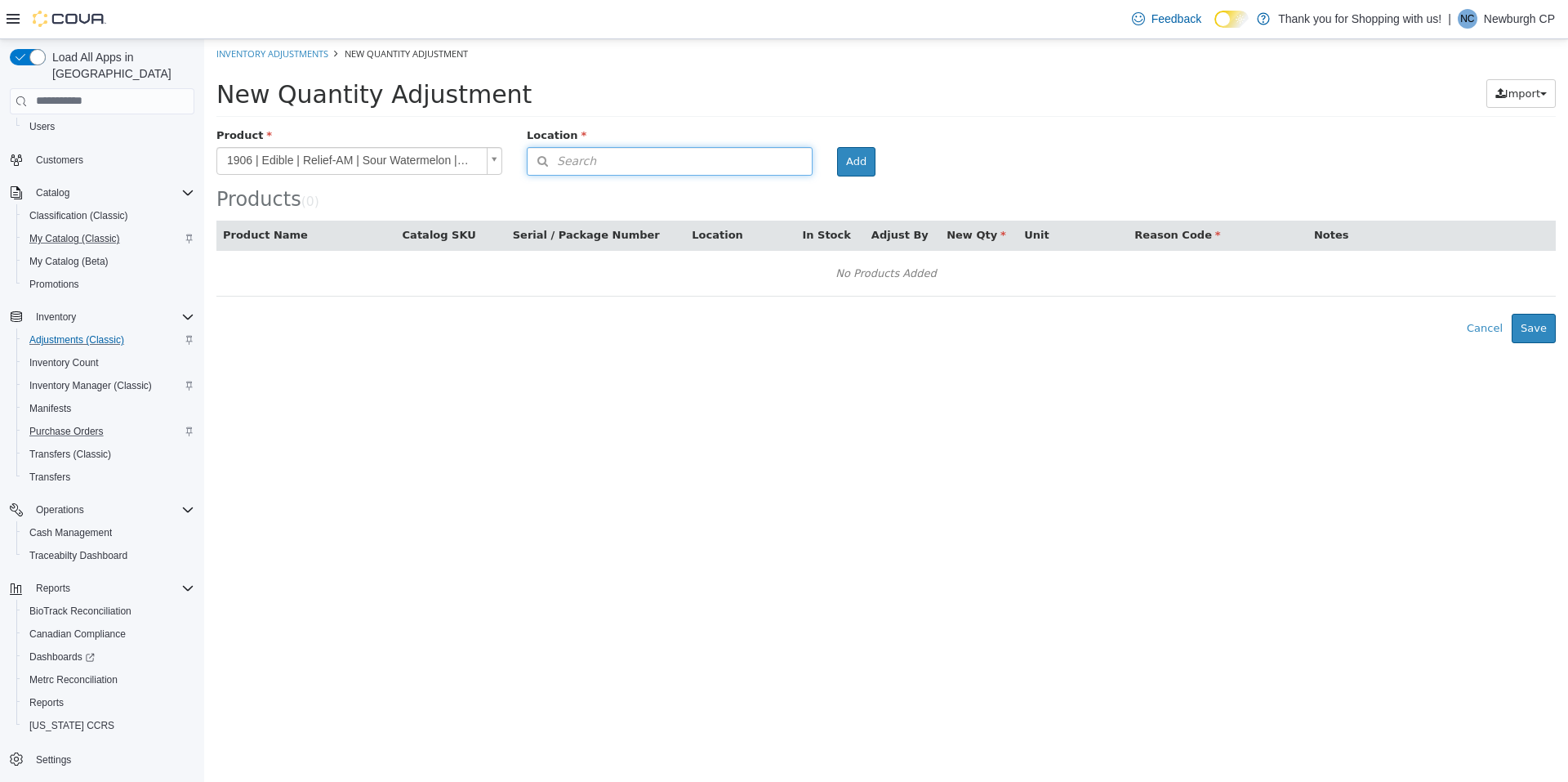
click at [655, 154] on button "Search" at bounding box center [670, 160] width 286 height 29
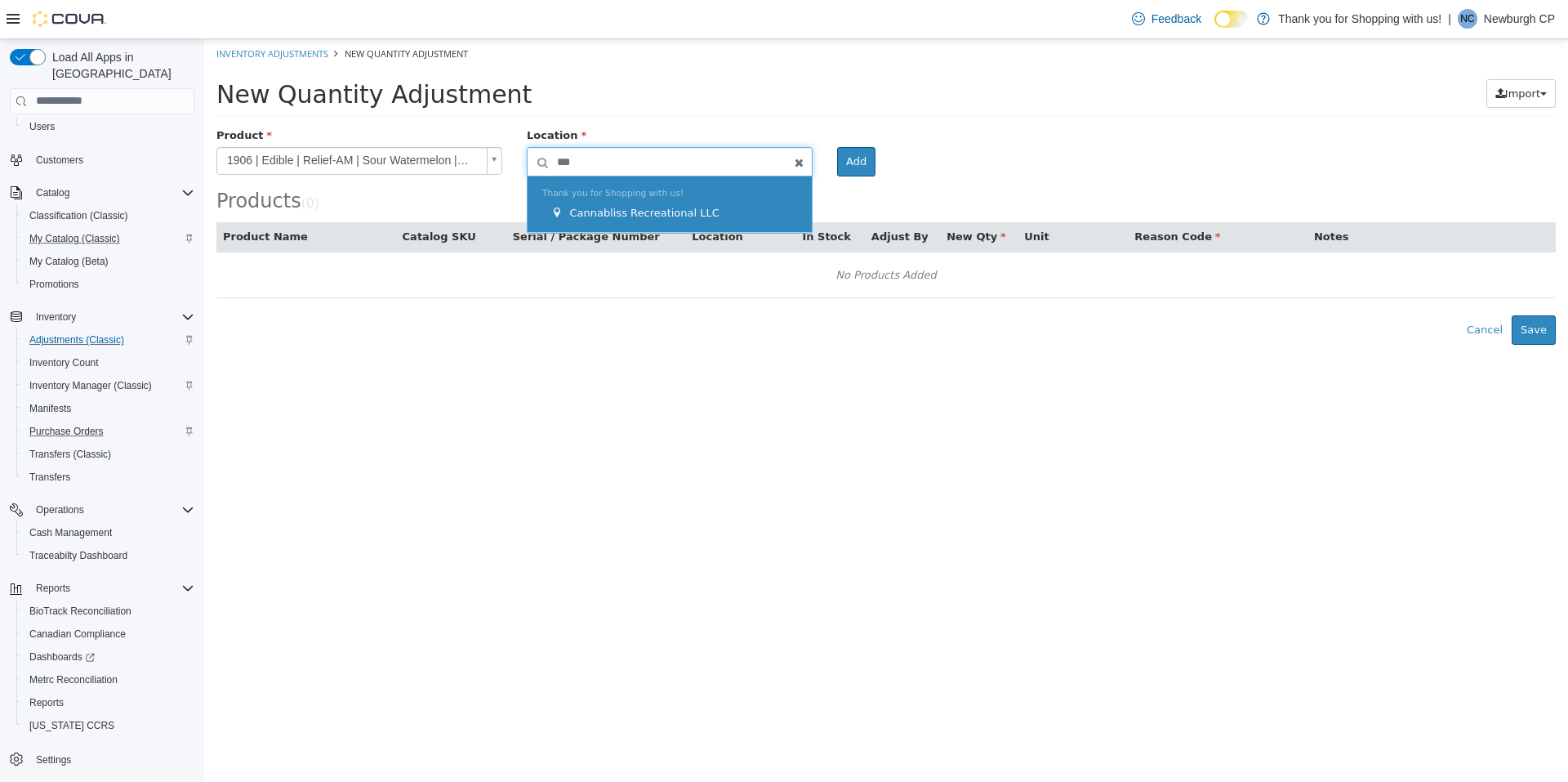
type input "***"
click at [645, 222] on div "Thank you for Shopping with us! Cannabliss Recreational LLC" at bounding box center [670, 203] width 284 height 56
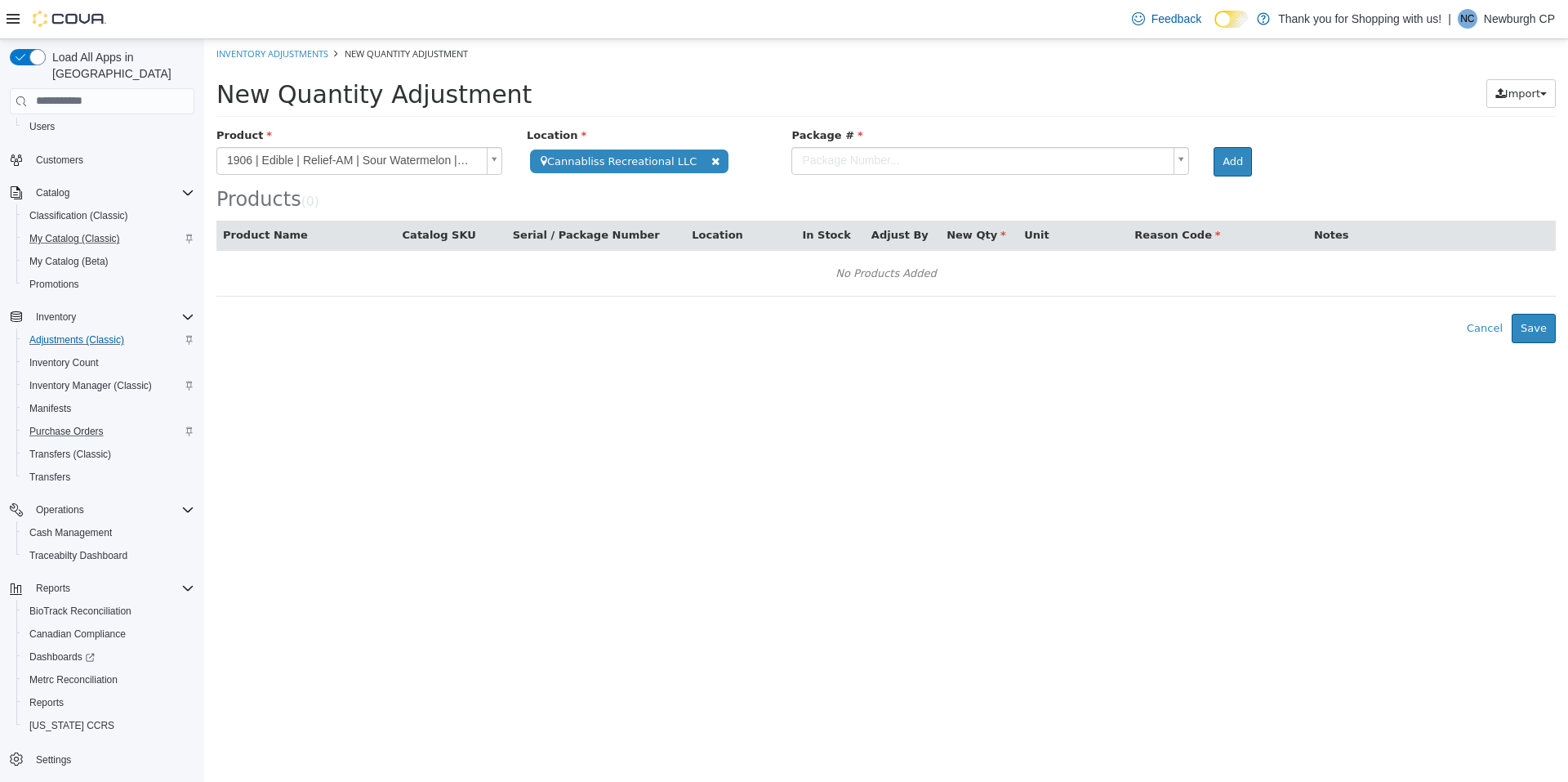
click at [971, 169] on body "**********" at bounding box center [886, 191] width 1364 height 304
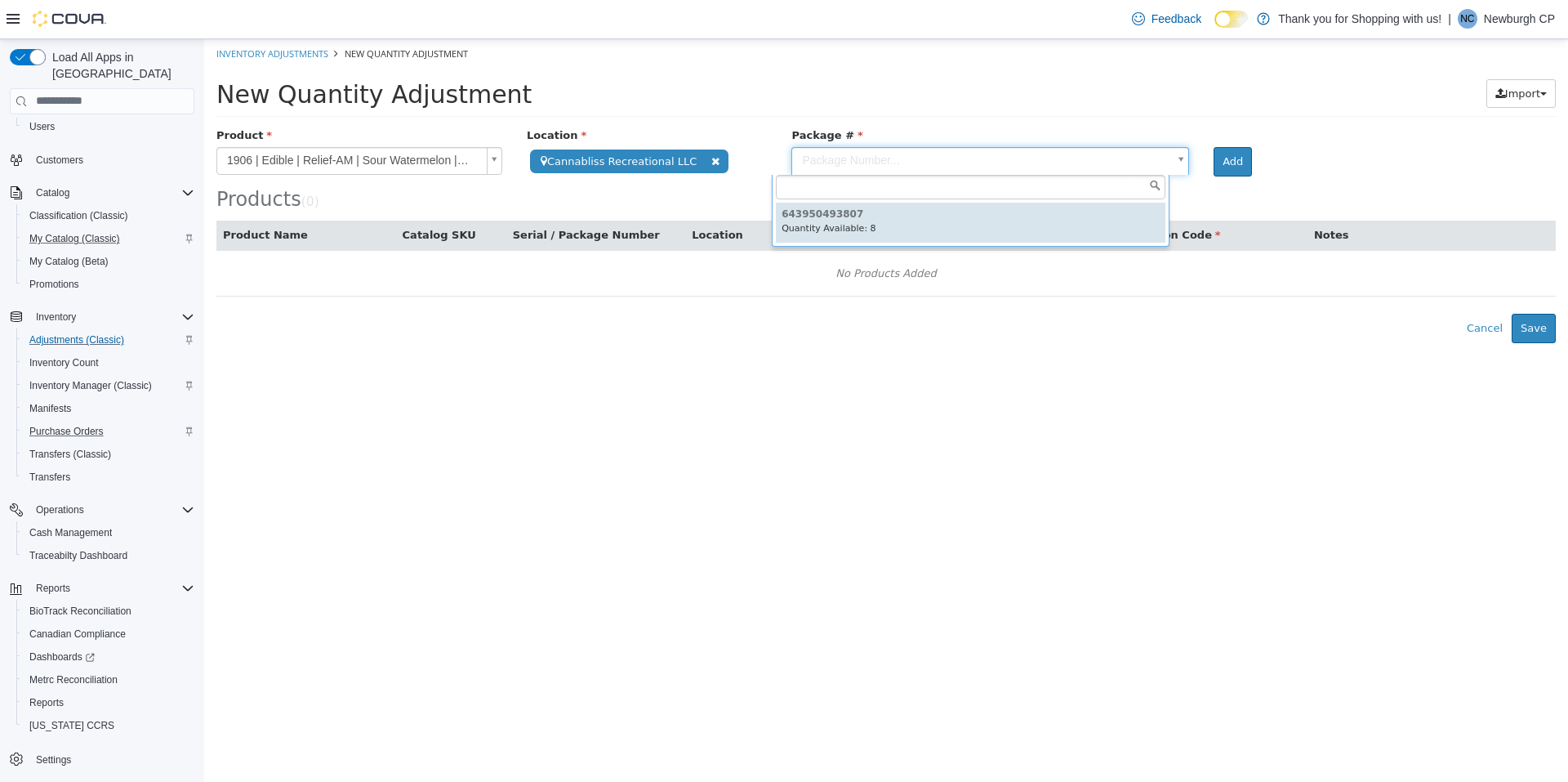
type input "**********"
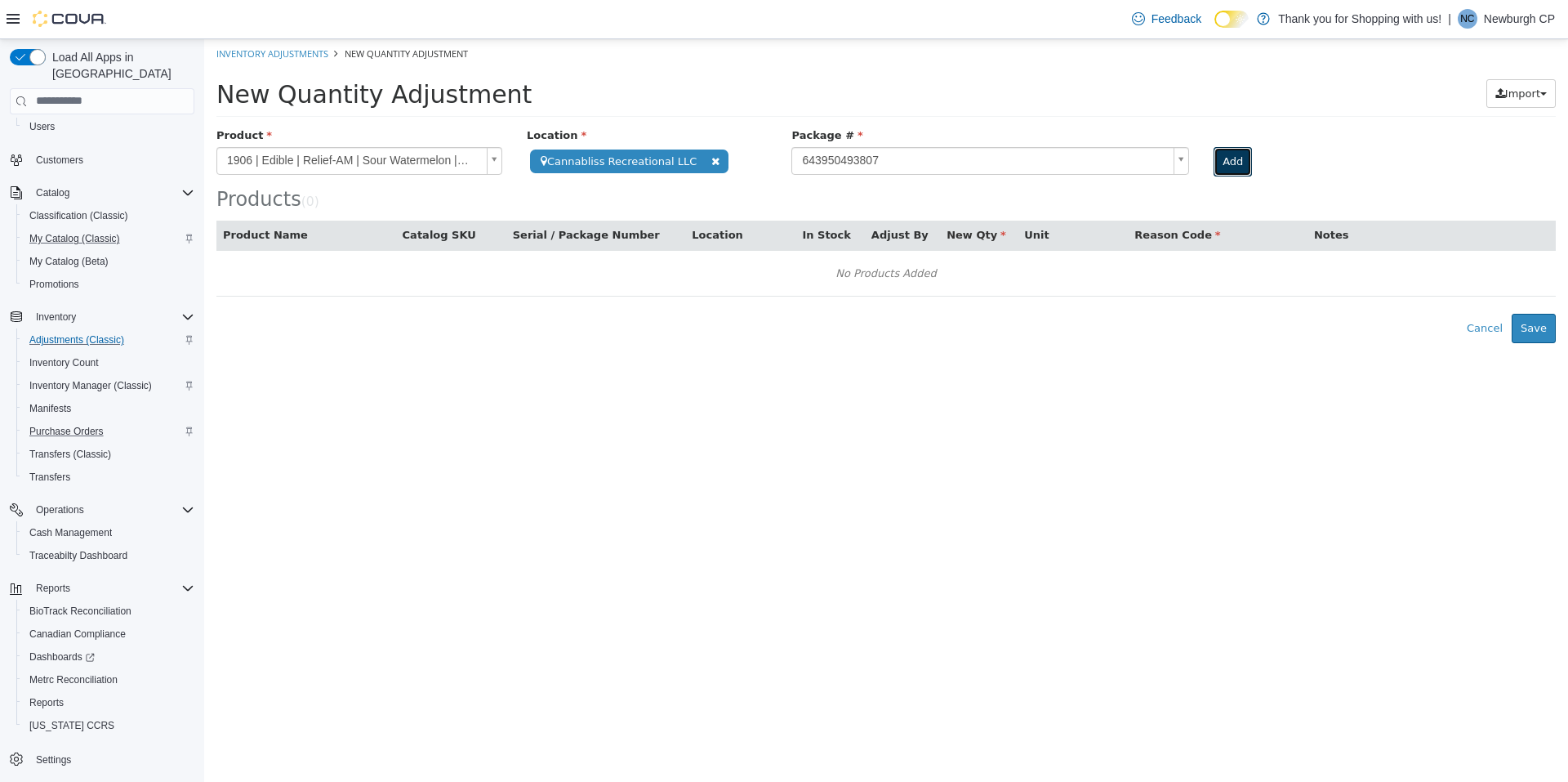
click at [1225, 161] on button "Add" at bounding box center [1232, 161] width 38 height 30
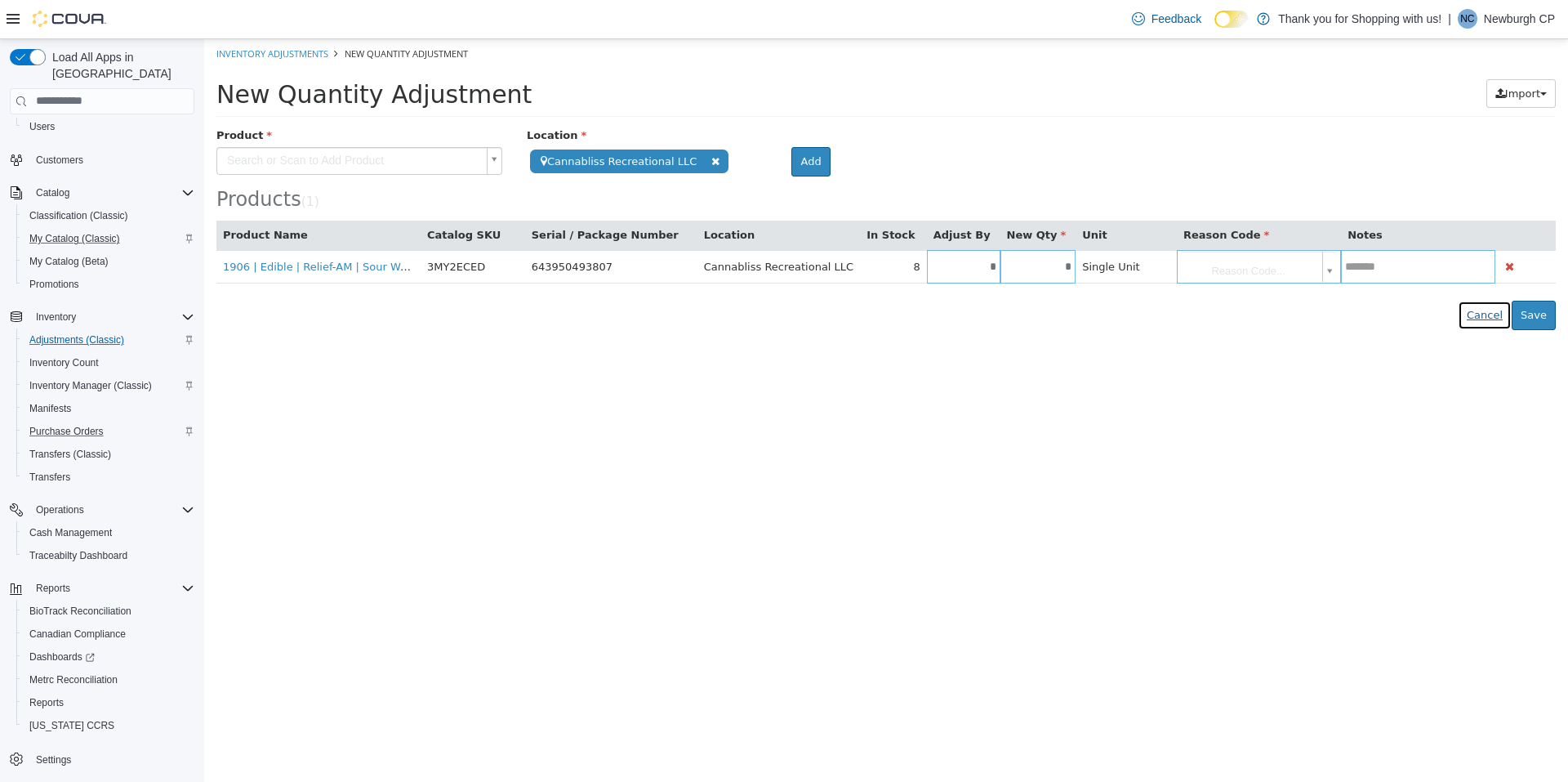
click at [1484, 317] on button "Cancel" at bounding box center [1484, 315] width 54 height 30
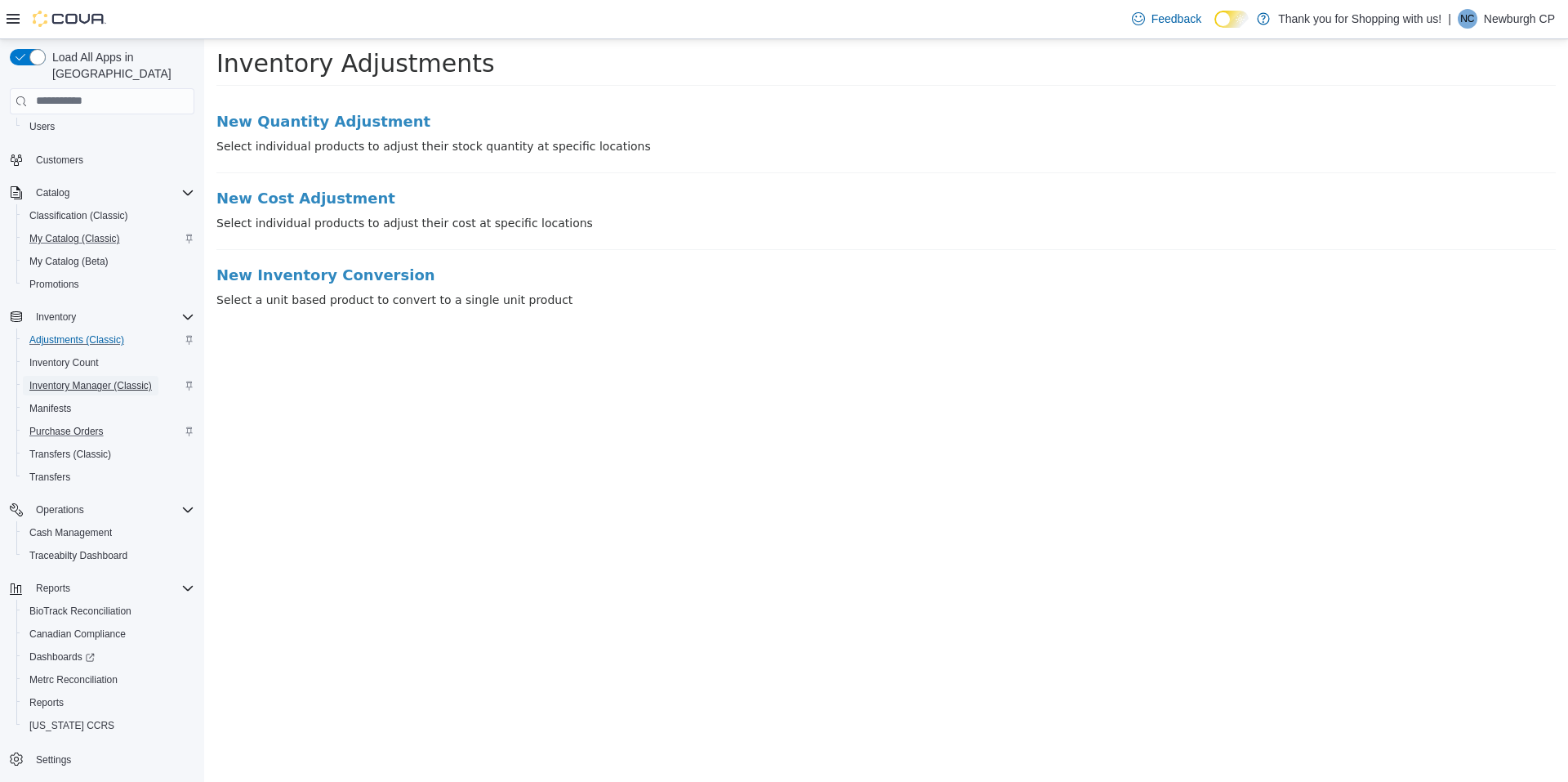
click at [77, 379] on span "Inventory Manager (Classic)" at bounding box center [91, 385] width 122 height 13
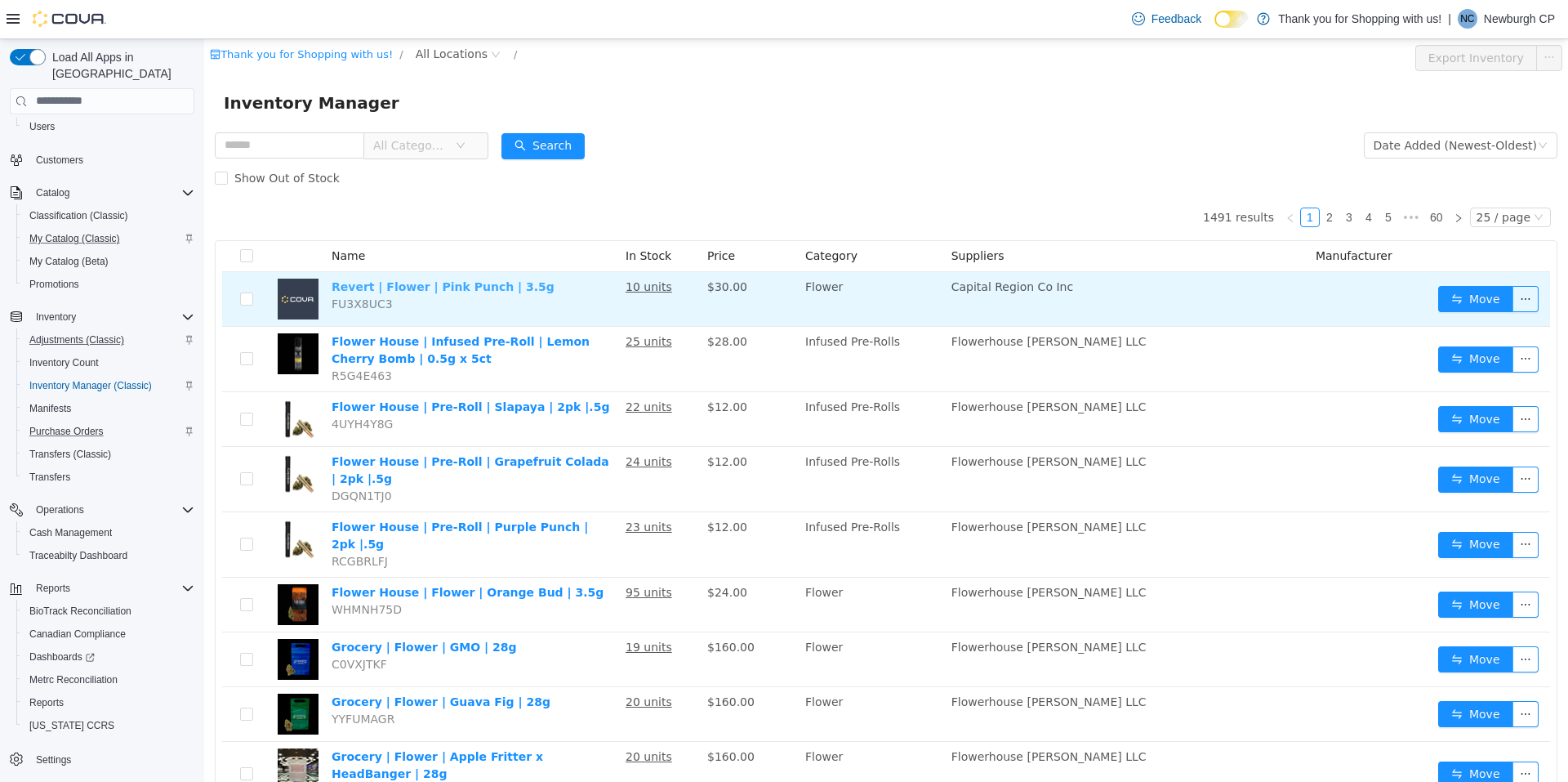
click at [424, 285] on link "Revert | Flower | Pink Punch | 3.5g" at bounding box center [443, 285] width 223 height 13
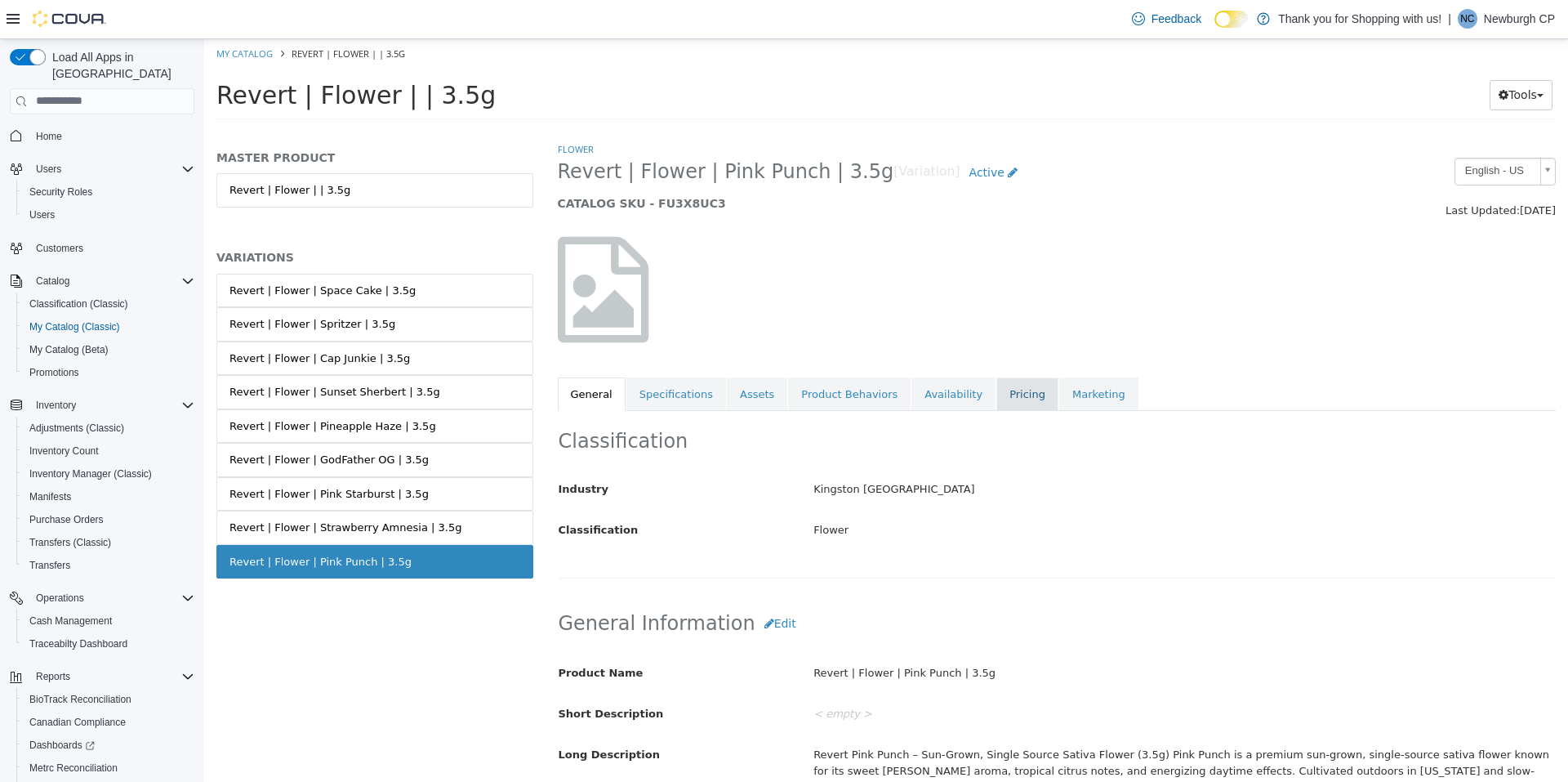
click at [997, 410] on link "Pricing" at bounding box center [1027, 394] width 62 height 35
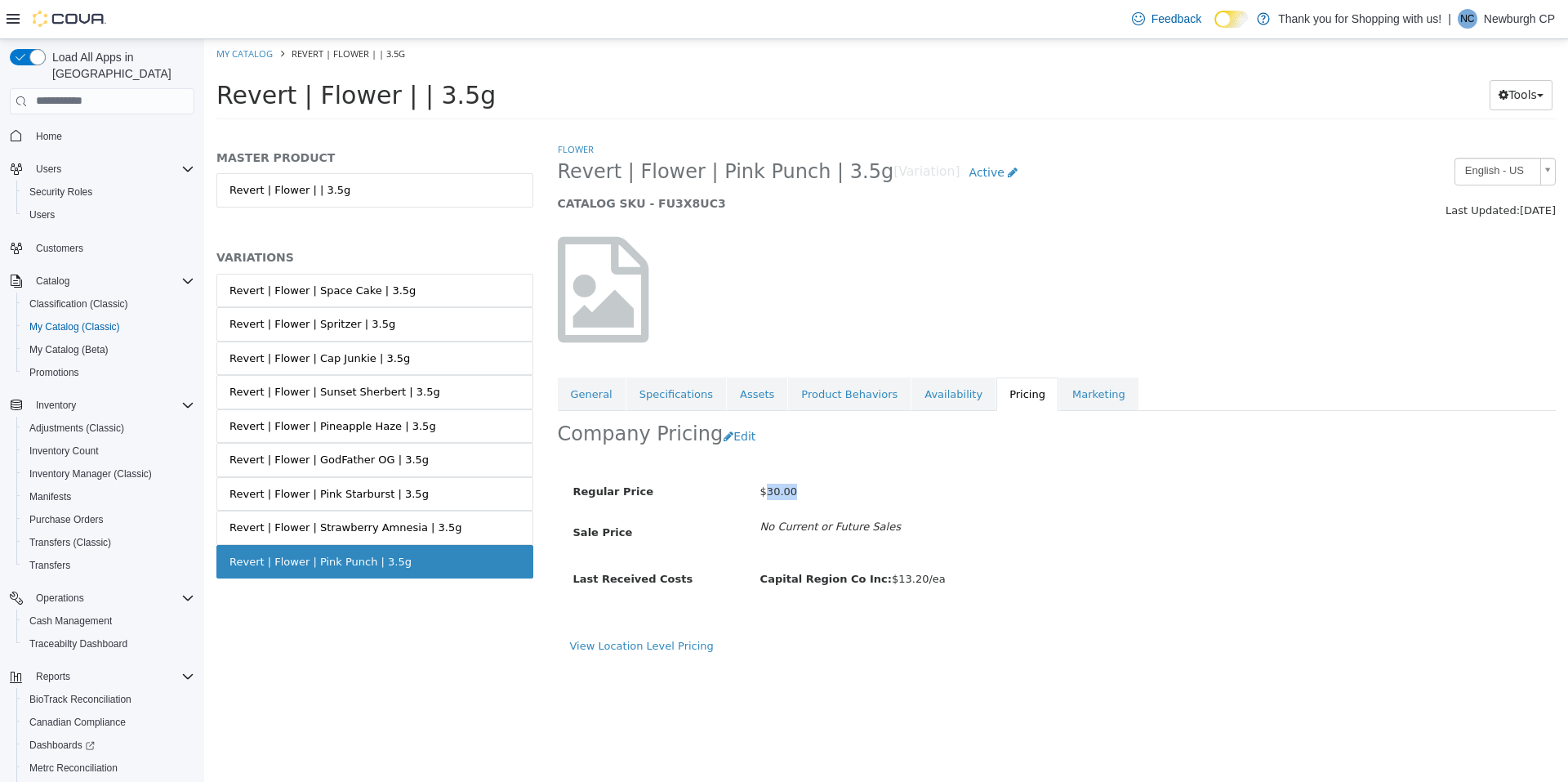
drag, startPoint x: 764, startPoint y: 491, endPoint x: 837, endPoint y: 481, distance: 73.7
click at [837, 481] on div "$30.00" at bounding box center [1028, 491] width 561 height 29
drag, startPoint x: 837, startPoint y: 481, endPoint x: 832, endPoint y: 637, distance: 156.1
click at [832, 637] on div "Regular Price $30.00 Sale Price No Current or Future Sales Last Received Costs …" at bounding box center [1057, 550] width 999 height 176
click at [672, 649] on link "View Location Level Pricing" at bounding box center [642, 645] width 144 height 12
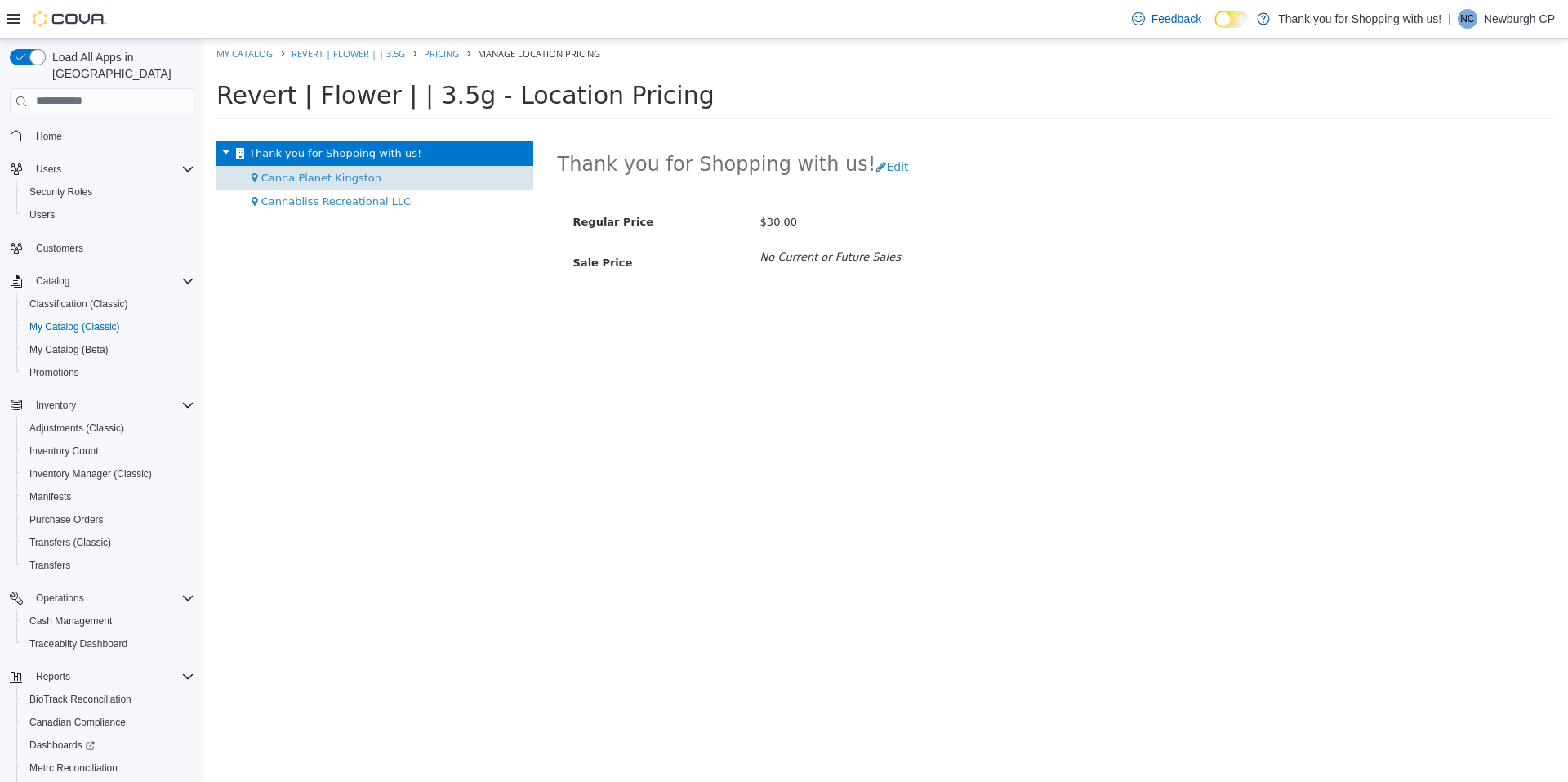
click at [387, 175] on div "Canna Planet Kingston" at bounding box center [374, 177] width 317 height 25
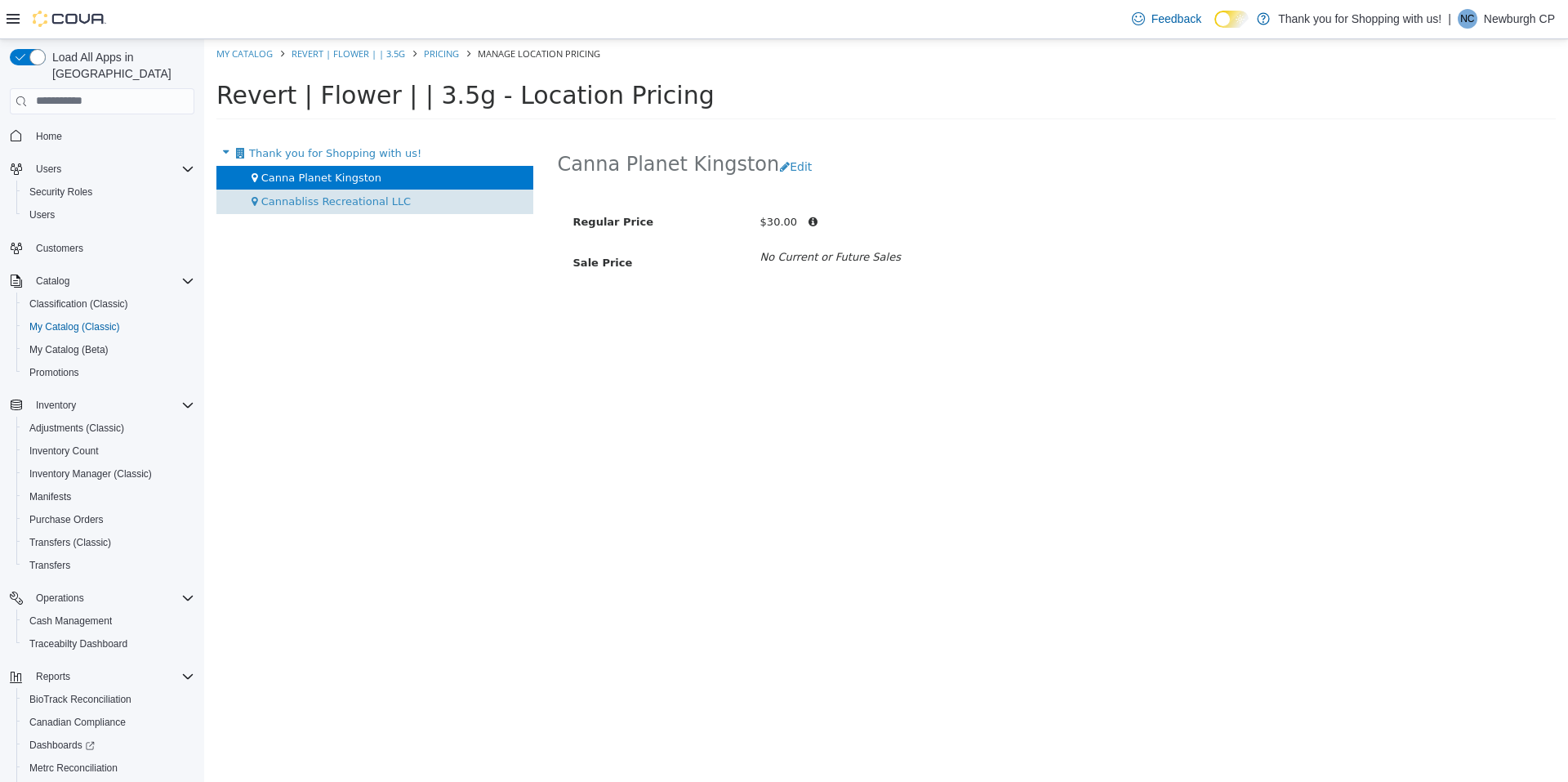
click at [387, 189] on div "Cannabliss Recreational LLC" at bounding box center [374, 200] width 317 height 25
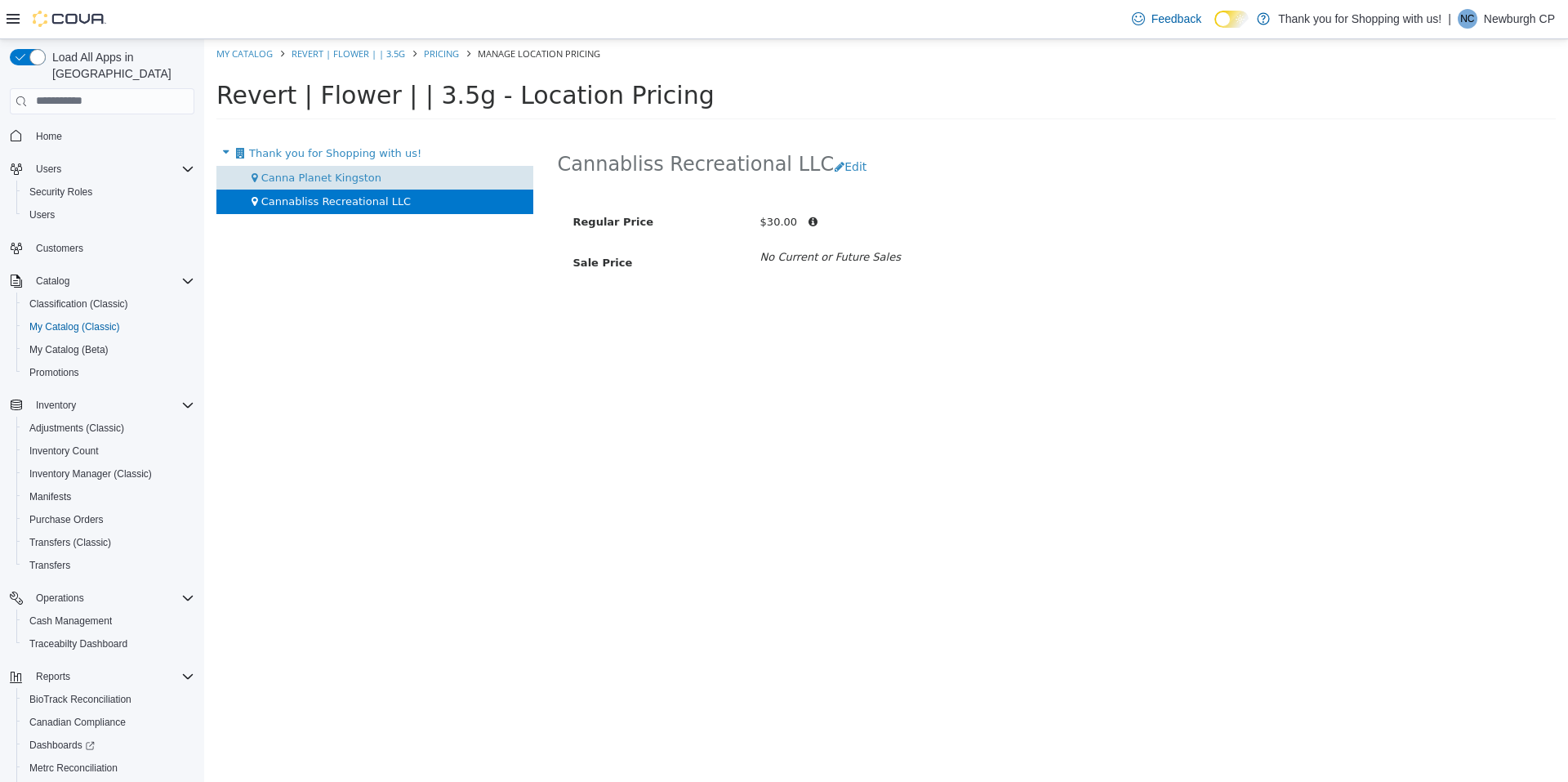
click at [387, 173] on div "Canna Planet Kingston" at bounding box center [374, 177] width 317 height 25
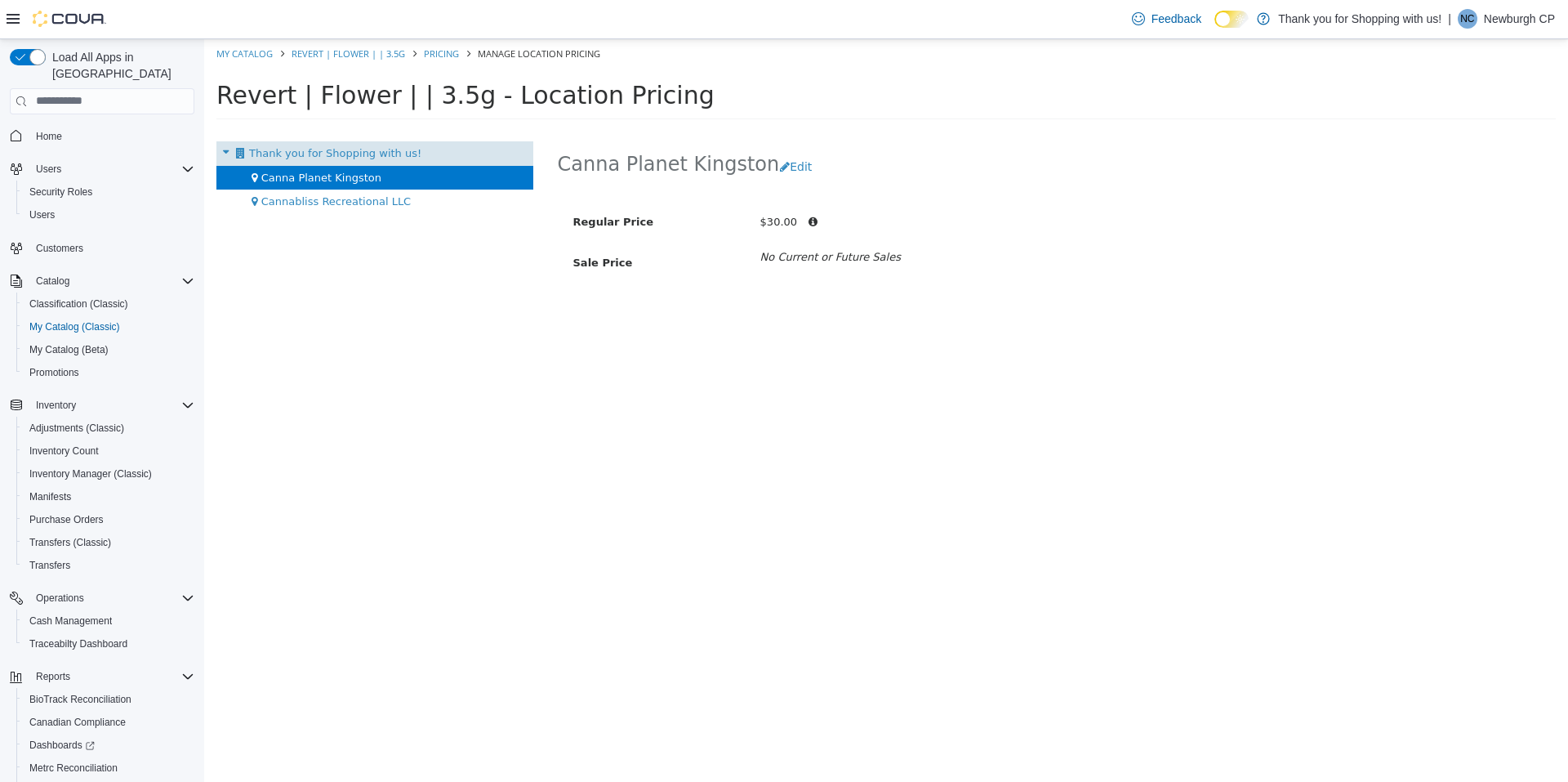
click at [389, 159] on span "Thank you for Shopping with us!" at bounding box center [335, 152] width 173 height 12
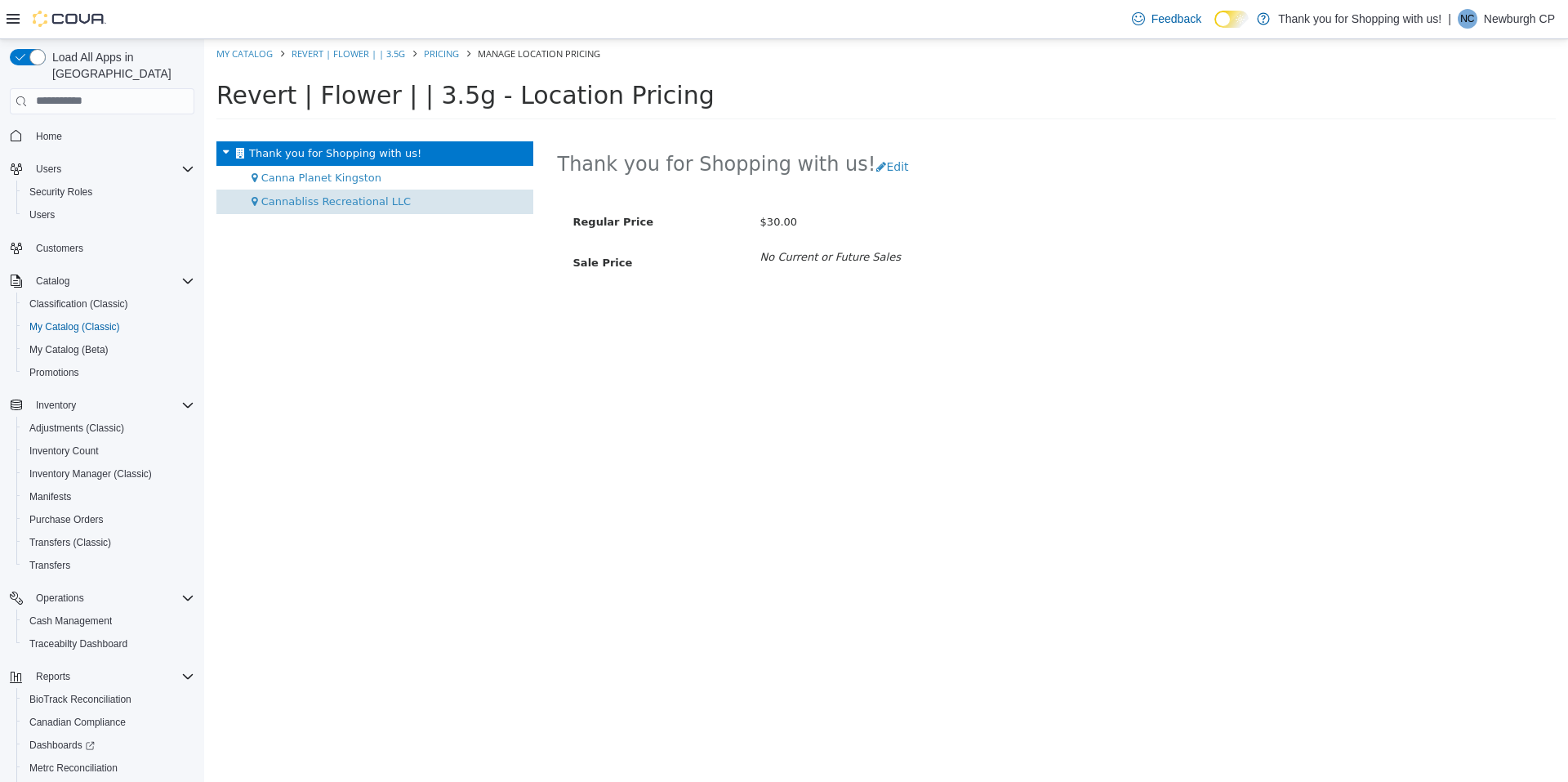
click at [390, 198] on span "Cannabliss Recreational LLC" at bounding box center [336, 200] width 149 height 12
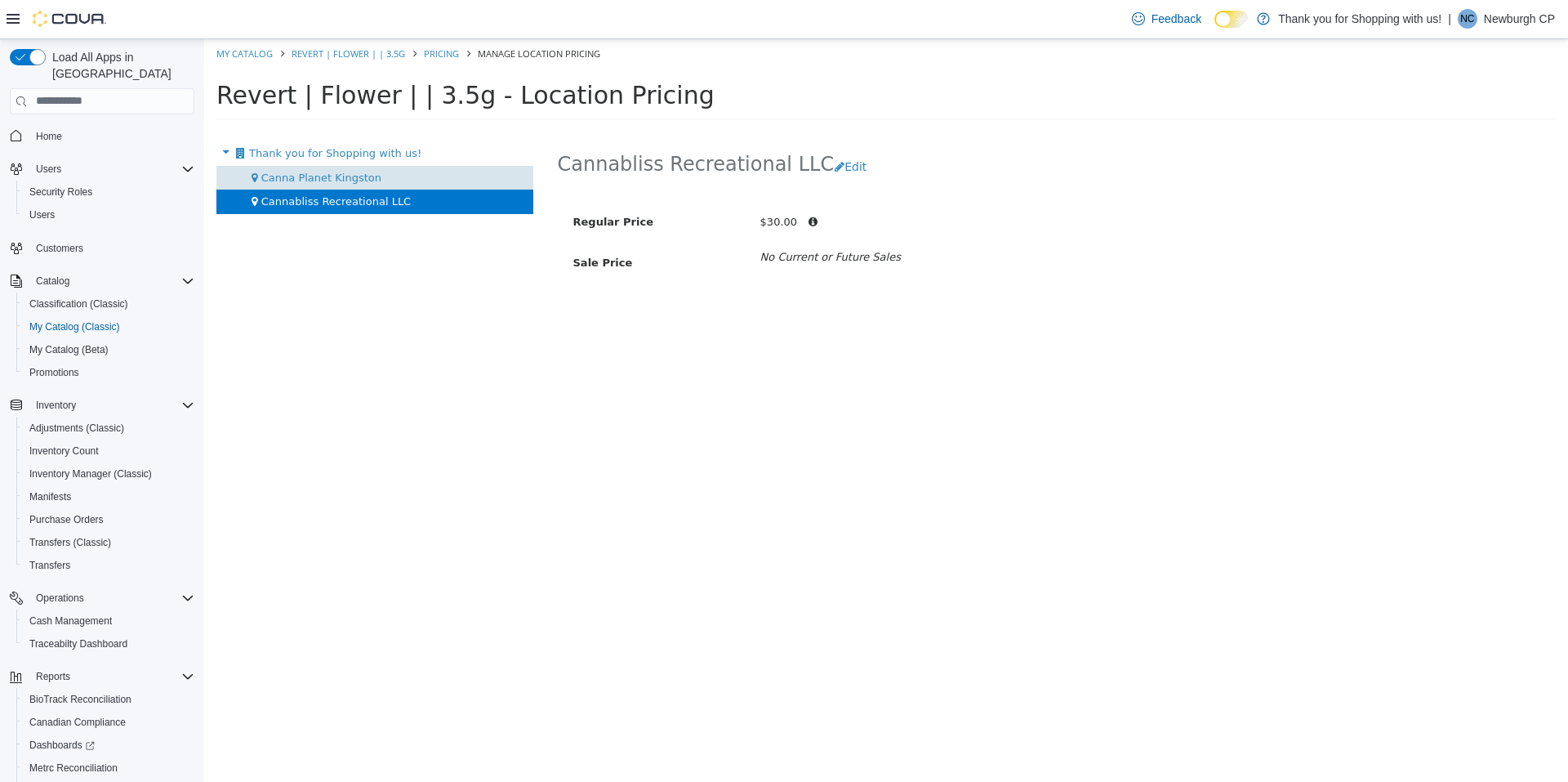
click at [386, 178] on div "Canna Planet Kingston" at bounding box center [374, 177] width 317 height 25
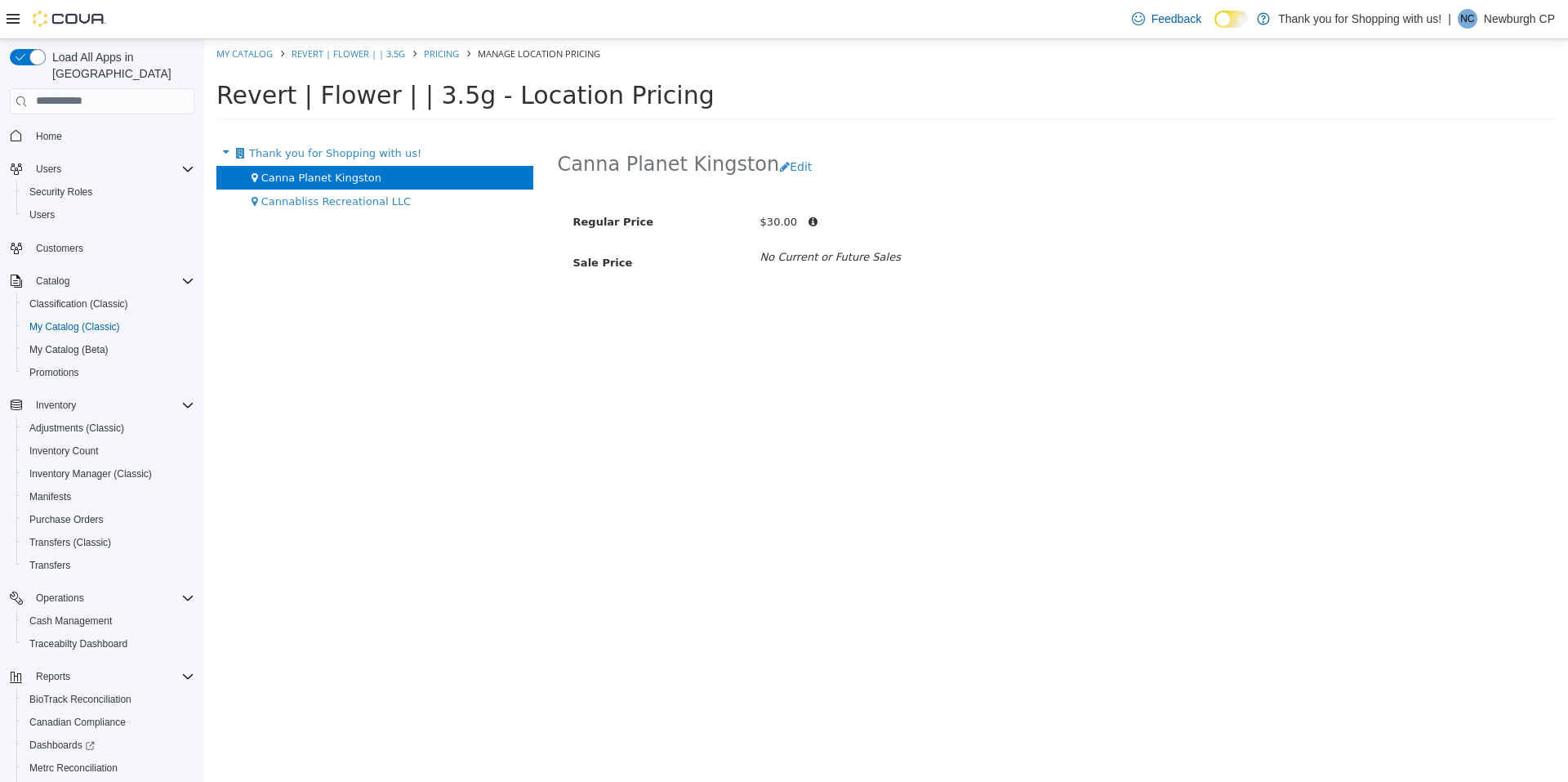
click at [380, 157] on span "Thank you for Shopping with us!" at bounding box center [335, 152] width 173 height 12
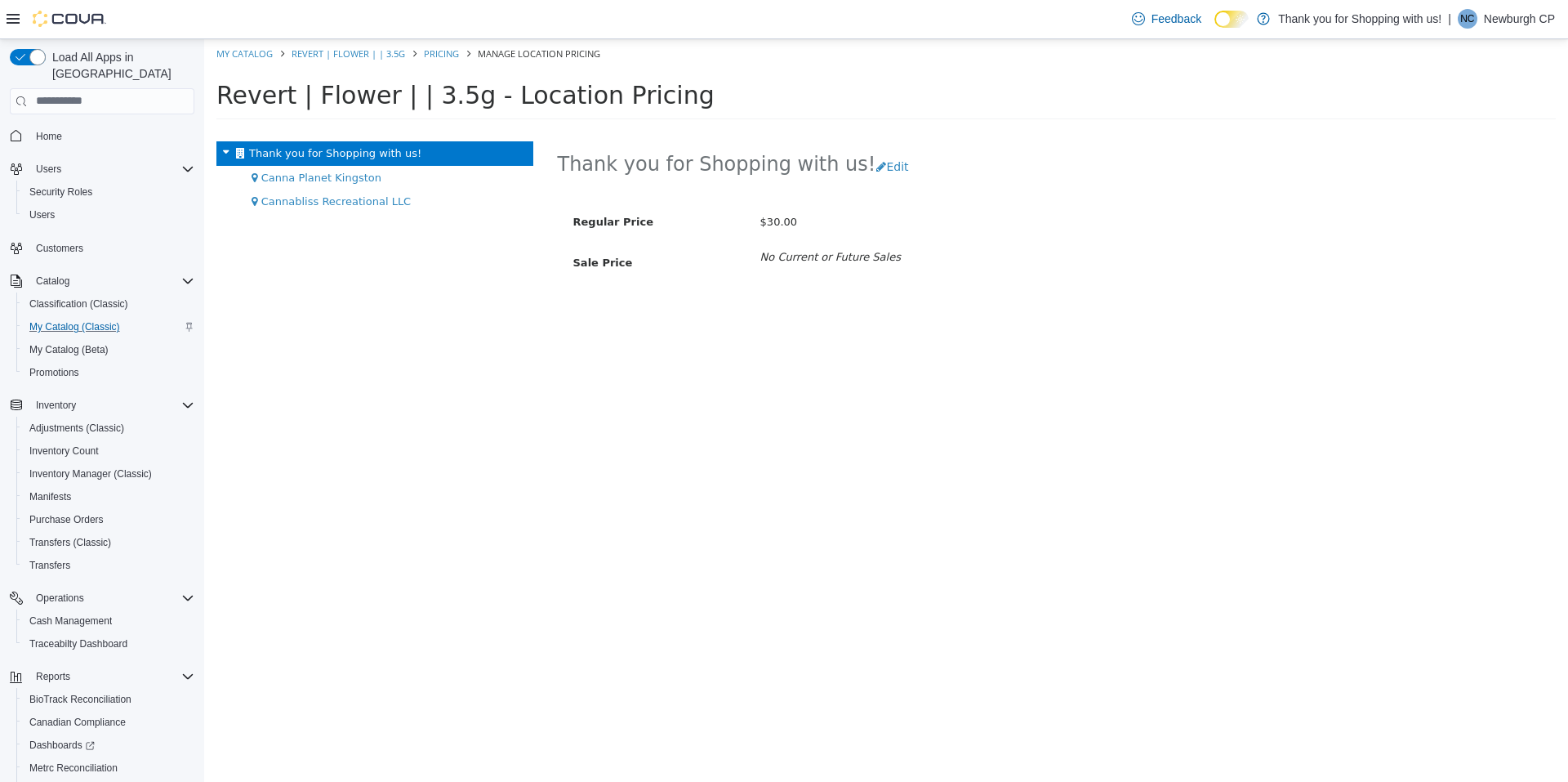
click at [145, 317] on div "My Catalog (Classic)" at bounding box center [109, 327] width 172 height 20
click at [145, 294] on div "Classification (Classic)" at bounding box center [109, 304] width 172 height 20
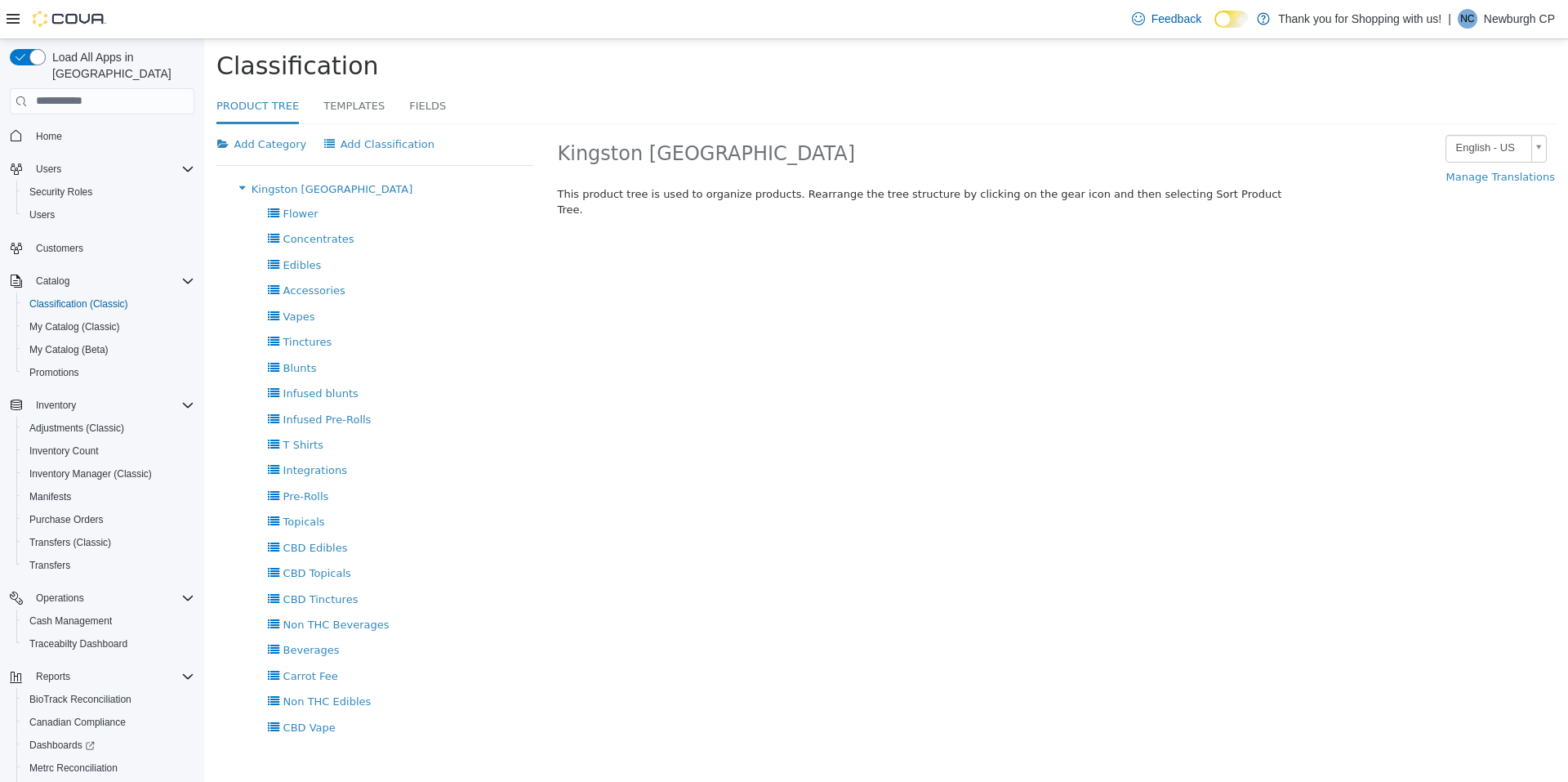
click at [79, 125] on span "Home" at bounding box center [112, 135] width 165 height 21
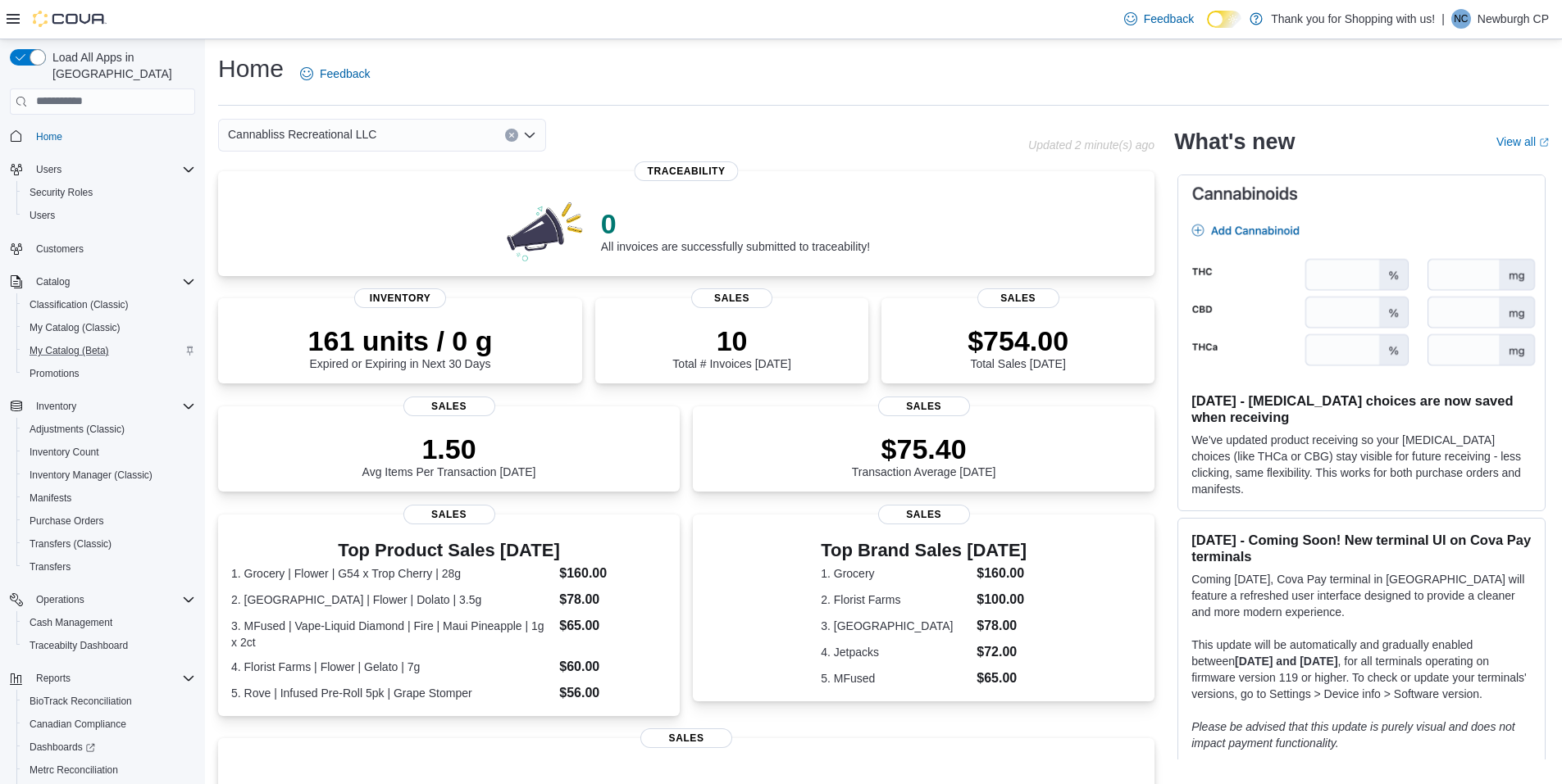
click at [123, 341] on div "My Catalog (Beta)" at bounding box center [109, 350] width 172 height 20
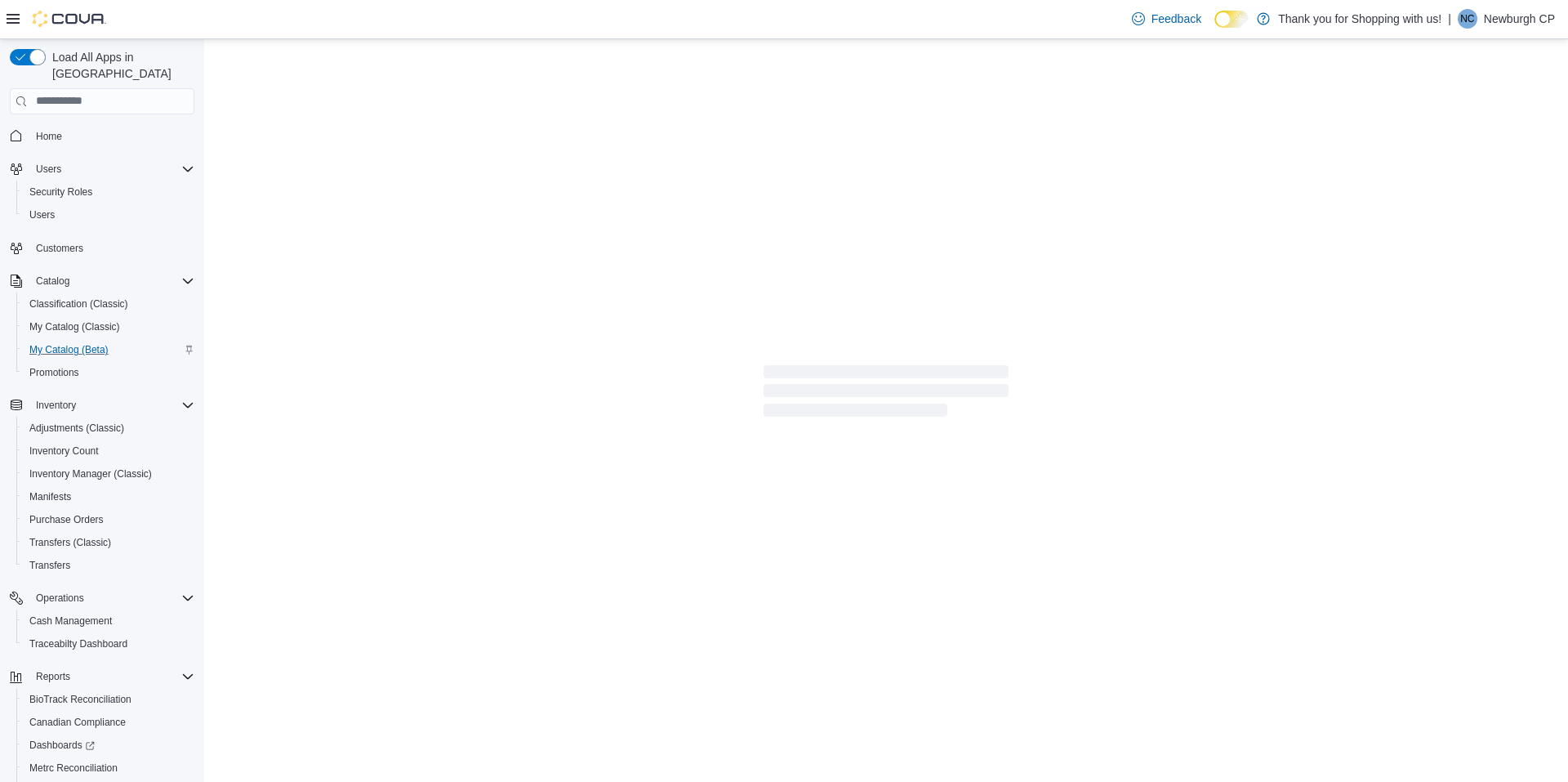
select select "**********"
